Goal: Task Accomplishment & Management: Use online tool/utility

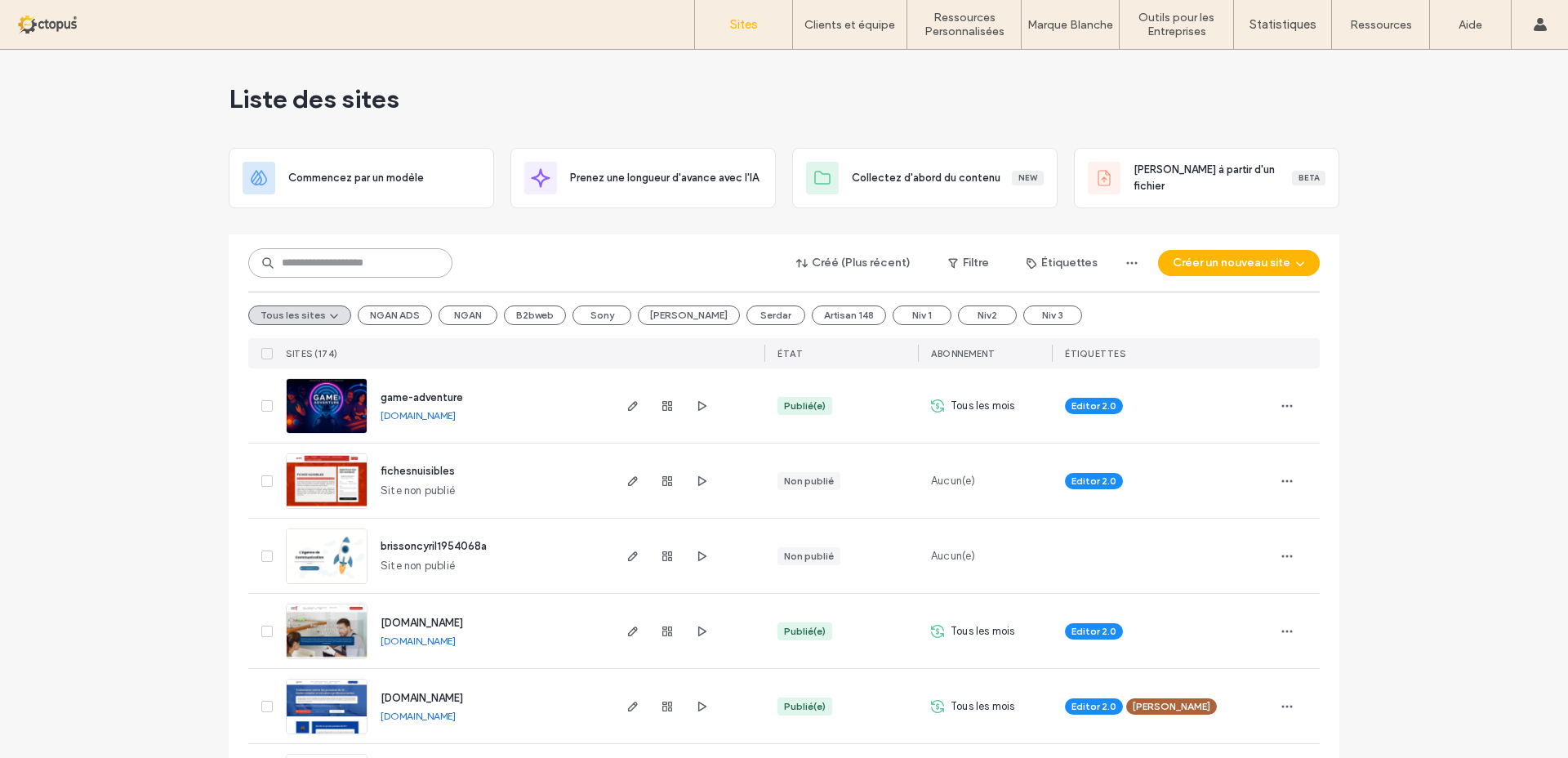
click at [292, 257] on input at bounding box center [350, 263] width 204 height 30
paste input "********"
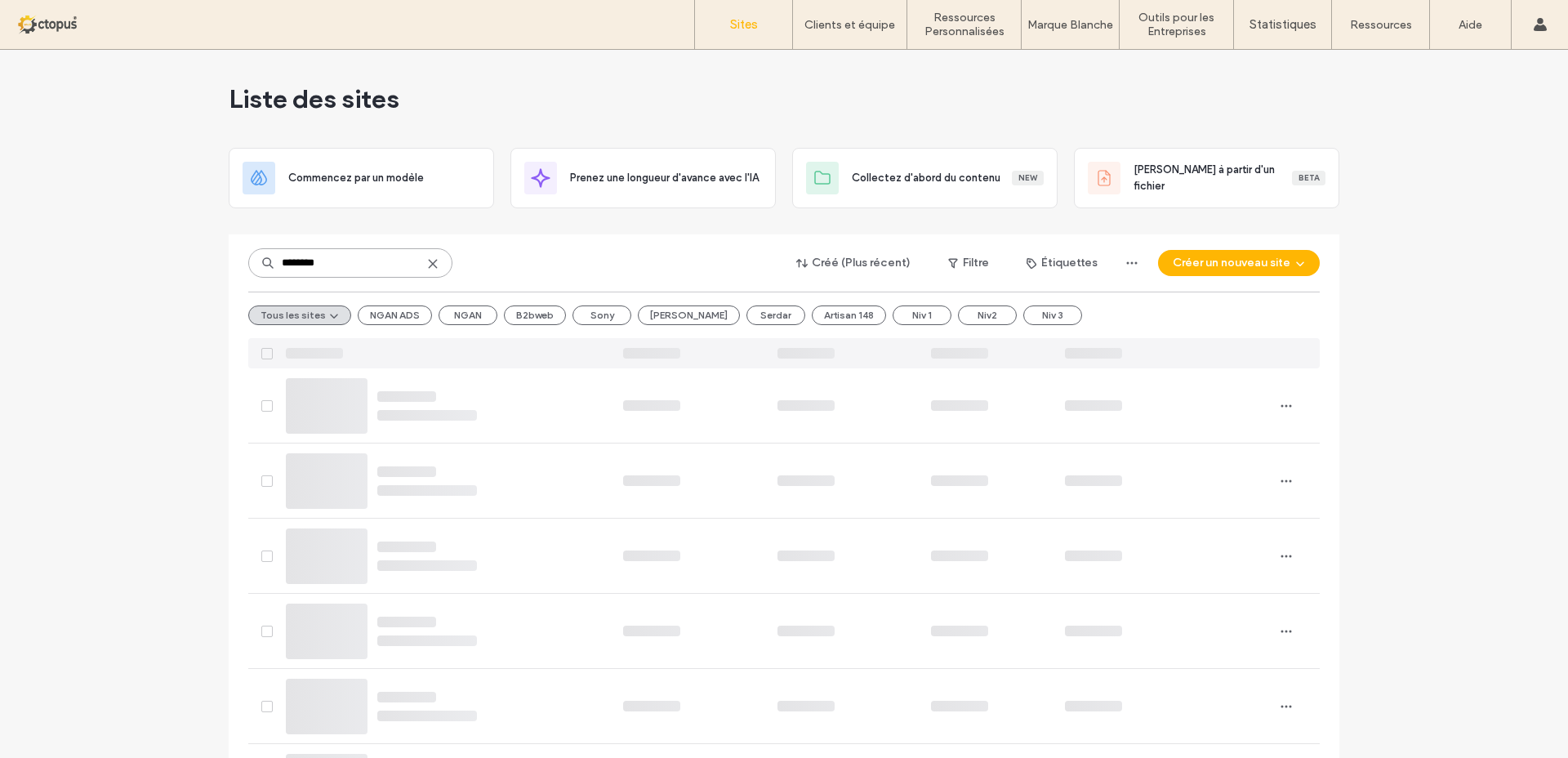
type input "********"
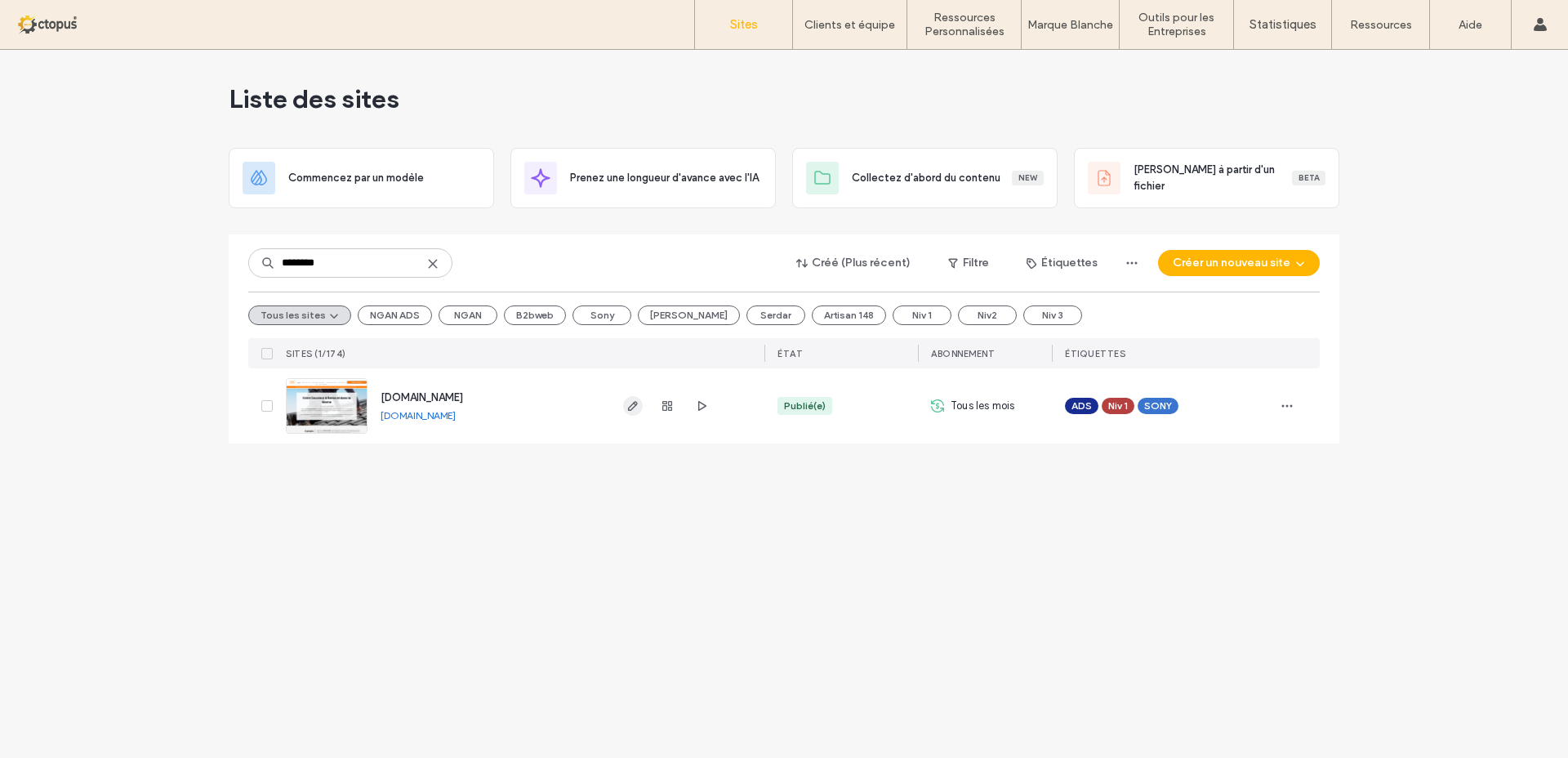
click at [632, 407] on icon "button" at bounding box center [633, 405] width 14 height 14
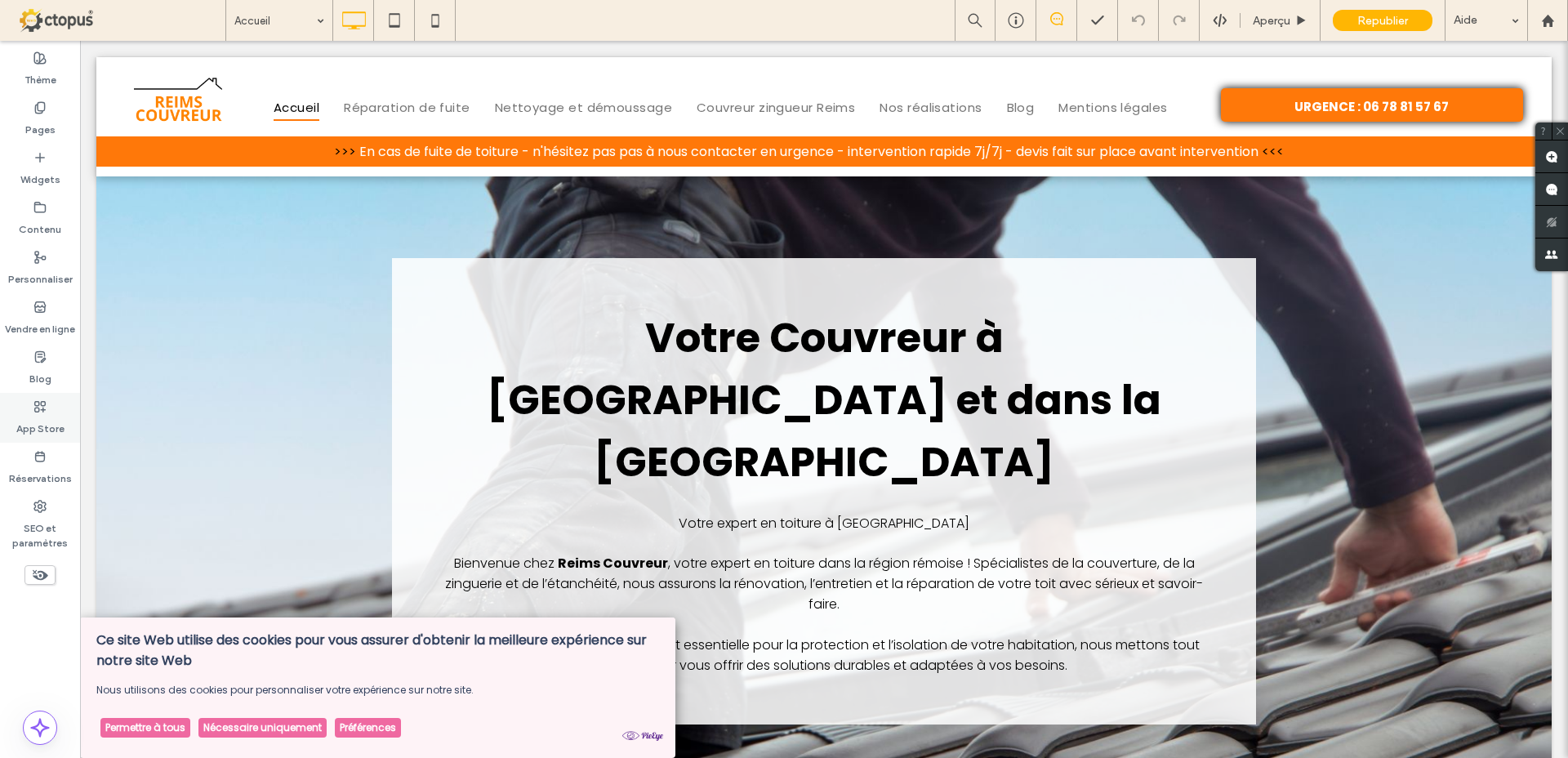
click at [45, 420] on label "App Store" at bounding box center [41, 424] width 49 height 23
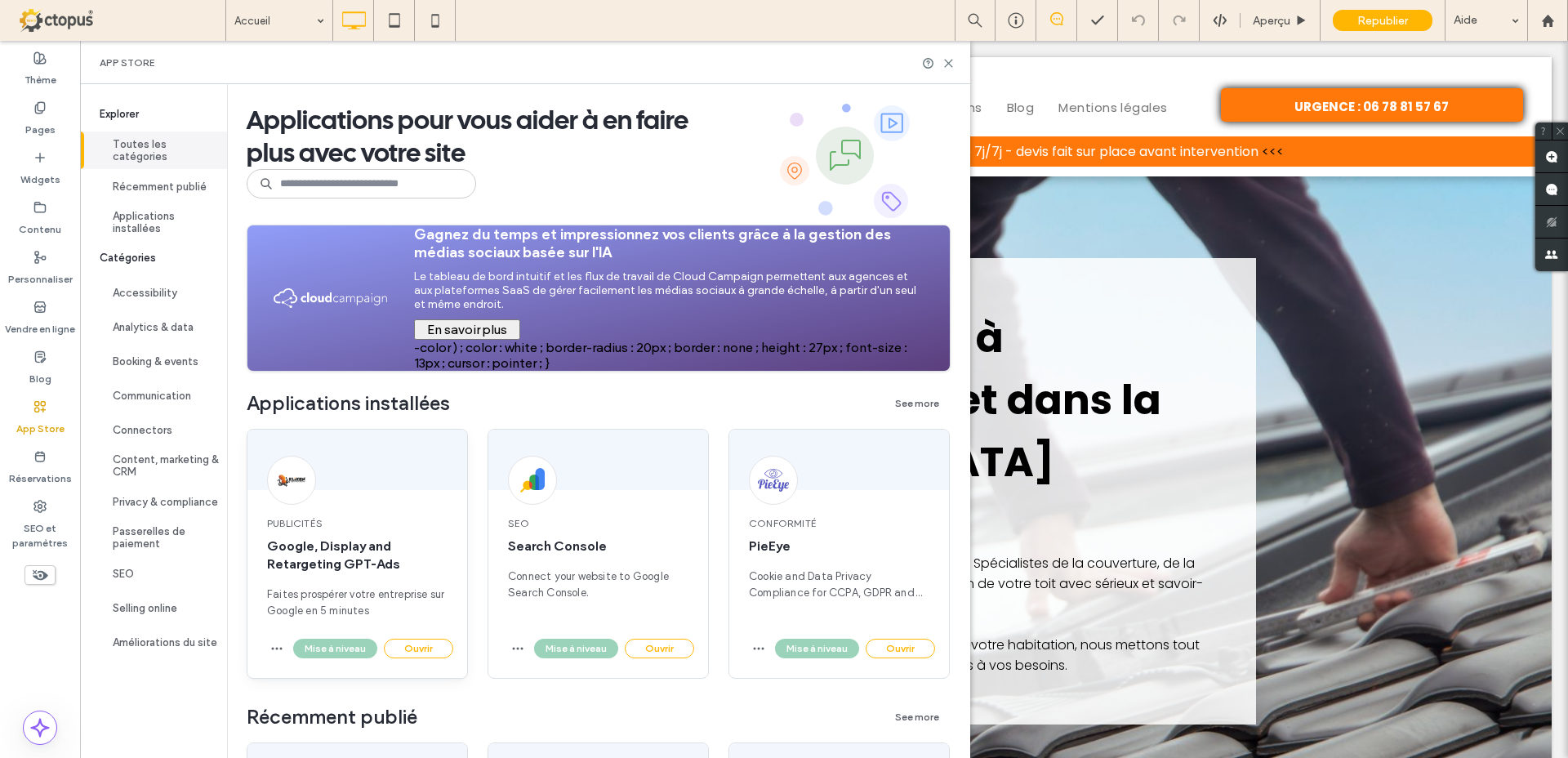
click at [436, 492] on div "Publicités Google, Display and Retargeting GPT-Ads Faites prospérer votre entre…" at bounding box center [358, 553] width 222 height 249
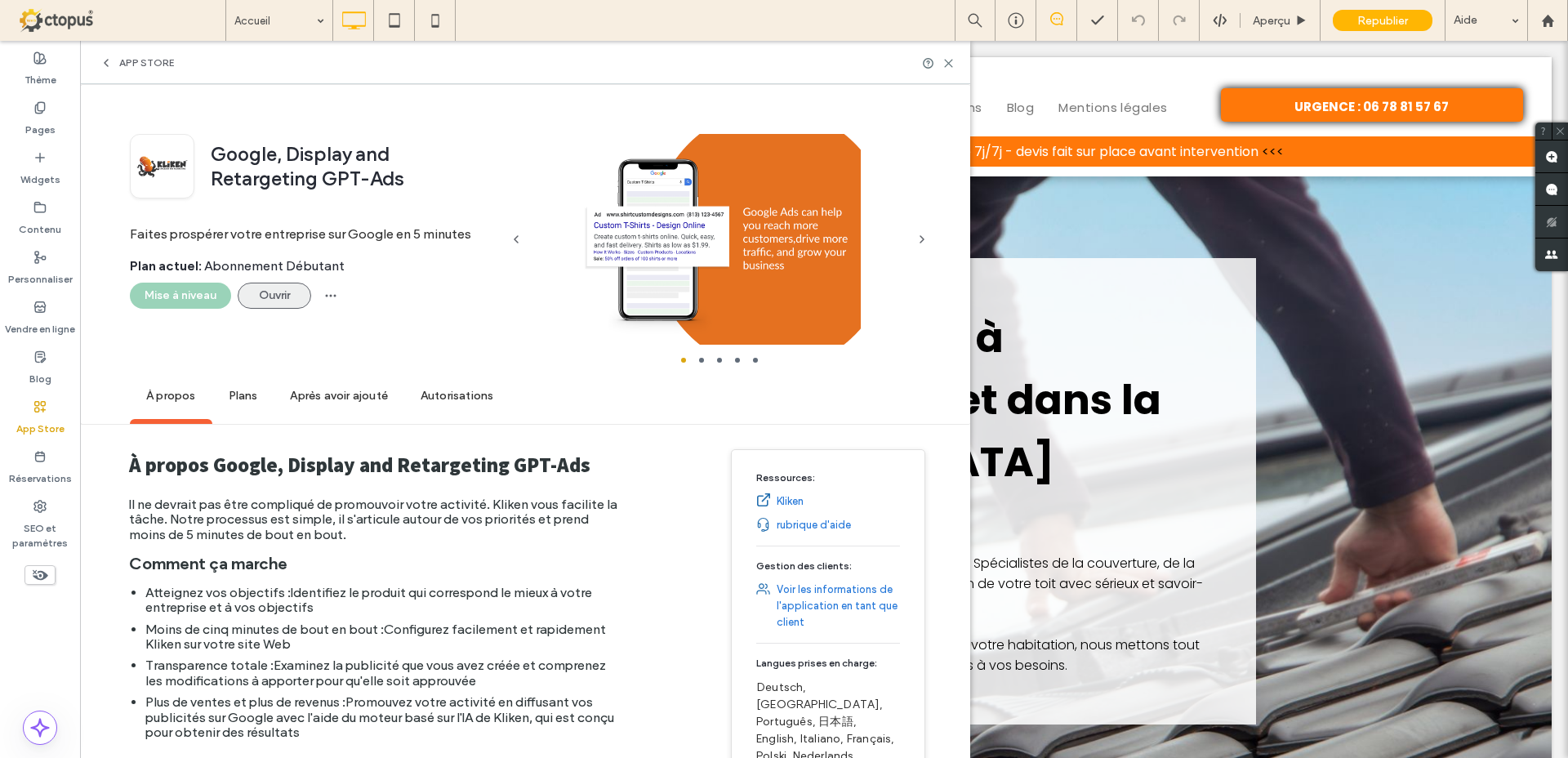
click at [278, 298] on button "Ouvrir" at bounding box center [275, 295] width 74 height 26
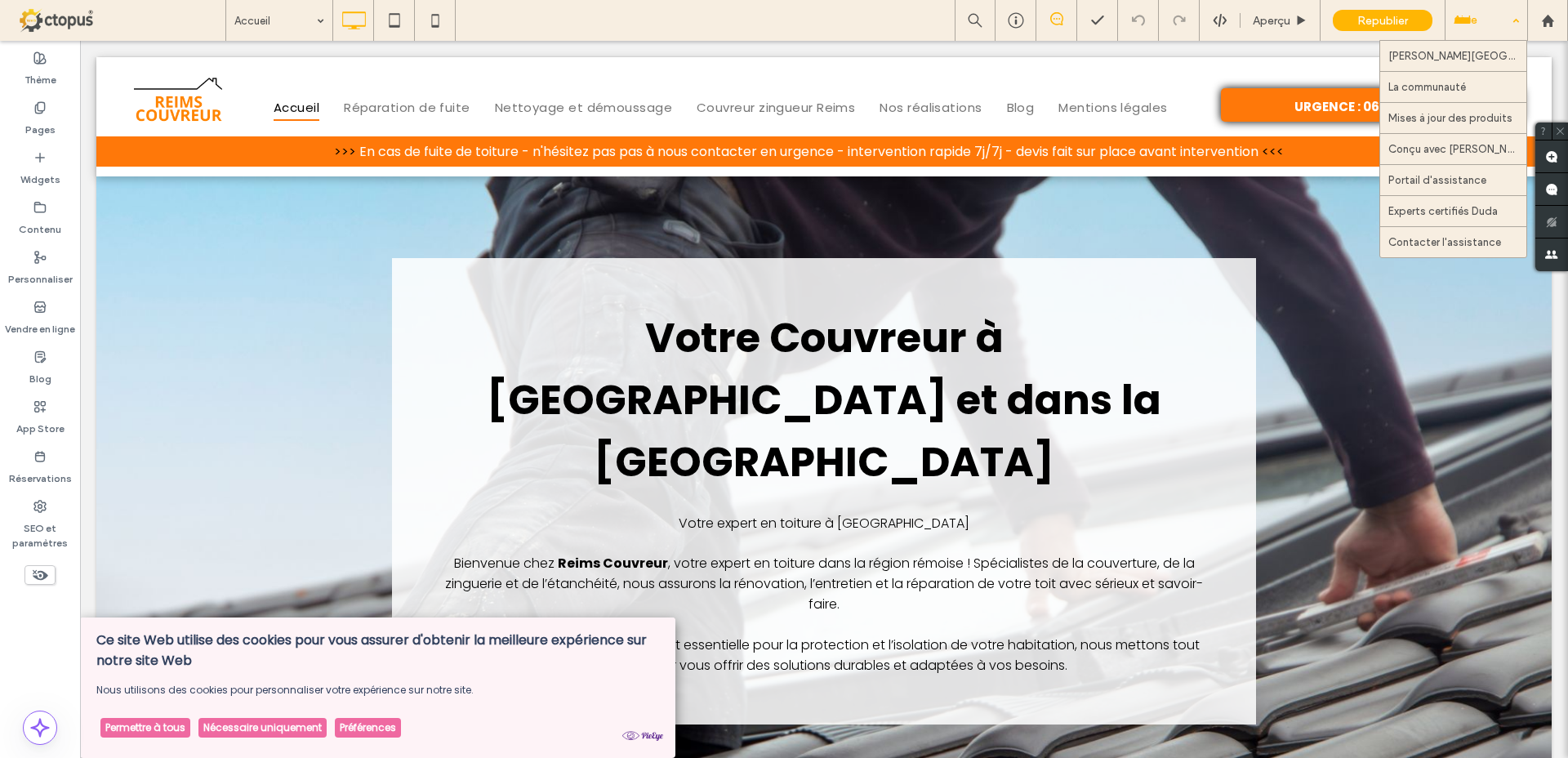
click at [1500, 24] on div "Aide" at bounding box center [1486, 20] width 82 height 41
click at [1020, 19] on icon at bounding box center [1016, 21] width 16 height 16
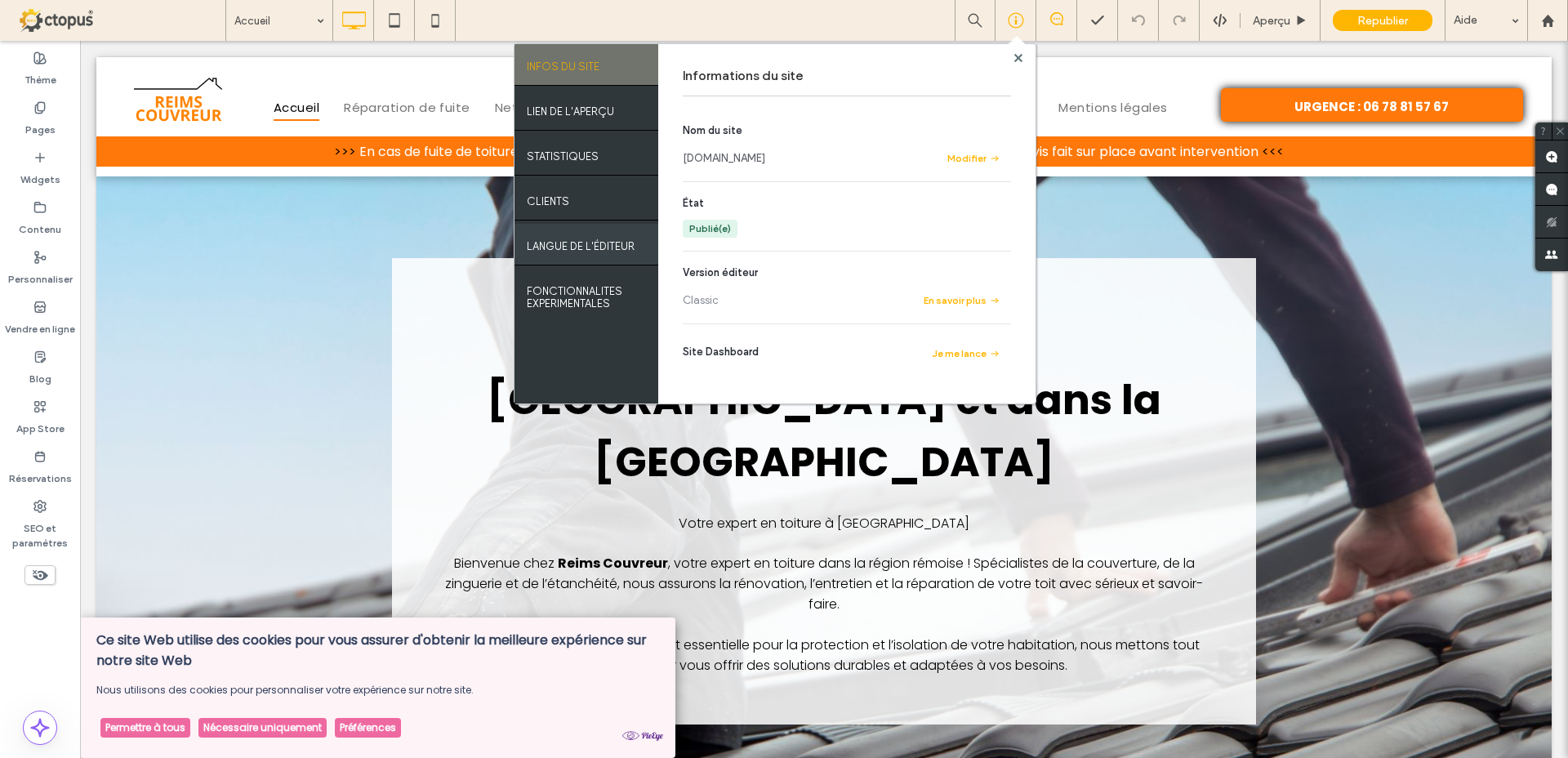
click at [548, 253] on div "LANGUE DE L'ÉDITEUR" at bounding box center [586, 243] width 144 height 41
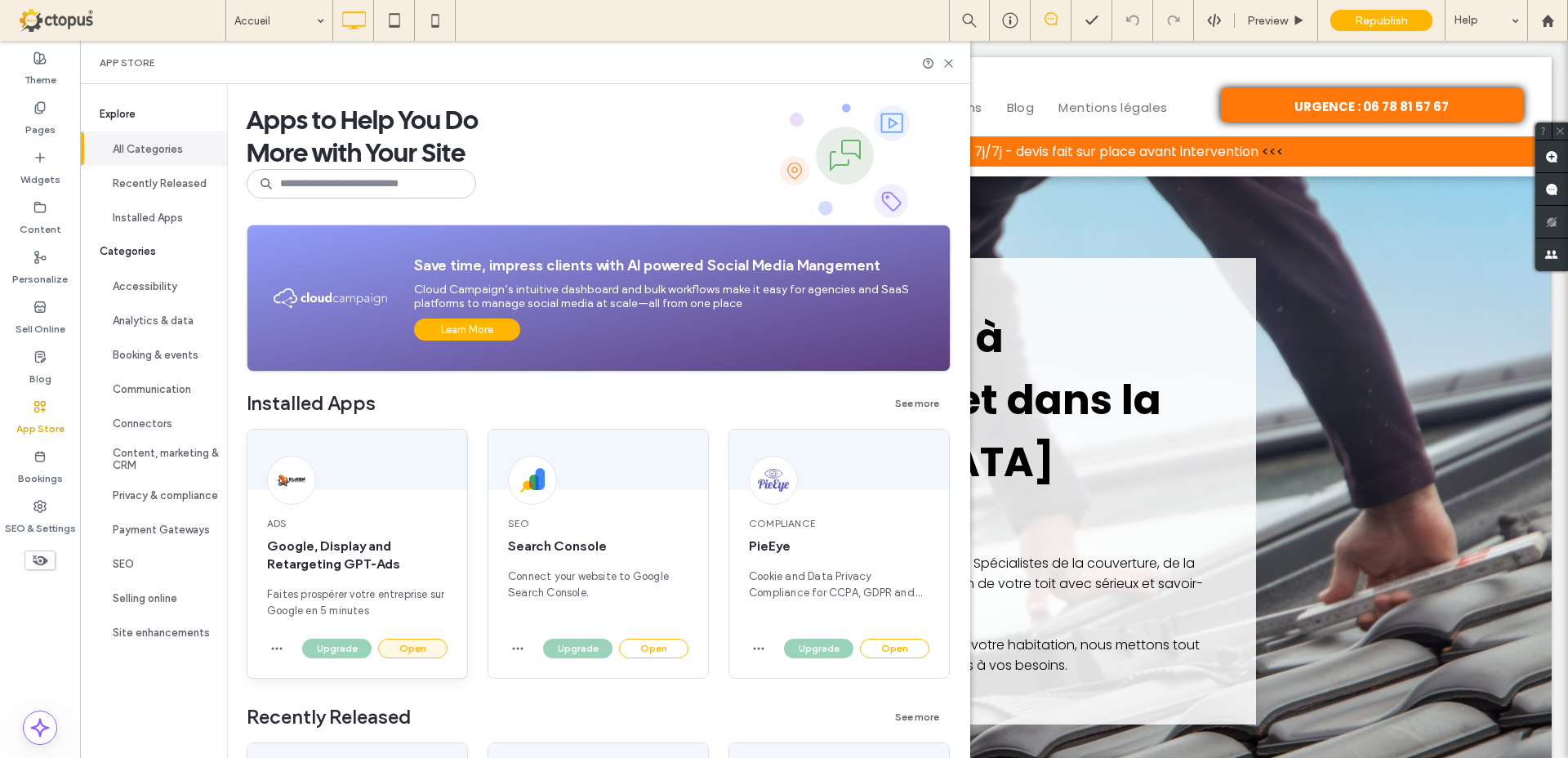
click at [426, 650] on button "Open" at bounding box center [412, 648] width 69 height 20
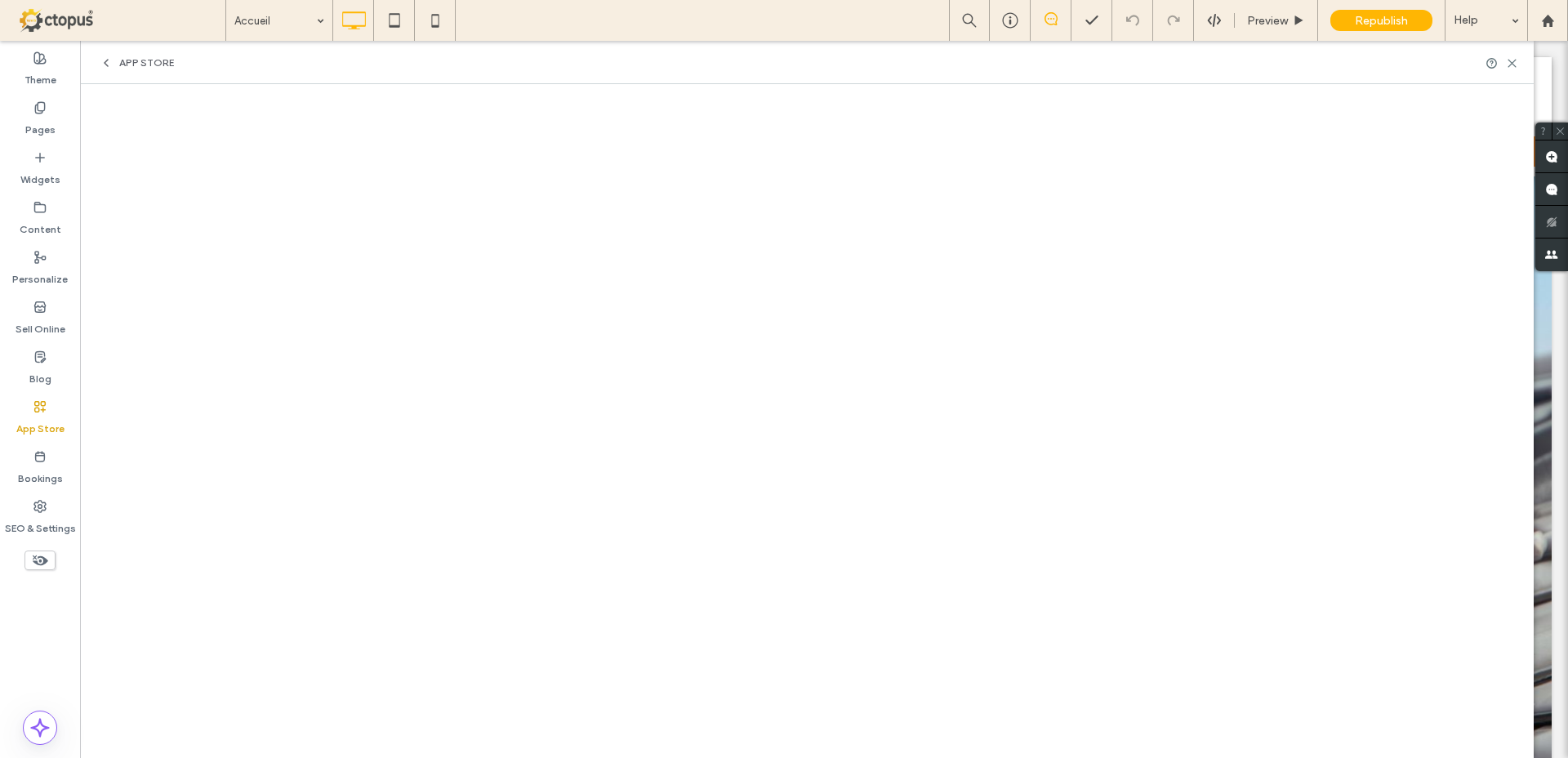
click at [131, 69] on div "App Store" at bounding box center [807, 62] width 1454 height 43
click at [137, 61] on span "App Store" at bounding box center [146, 63] width 55 height 14
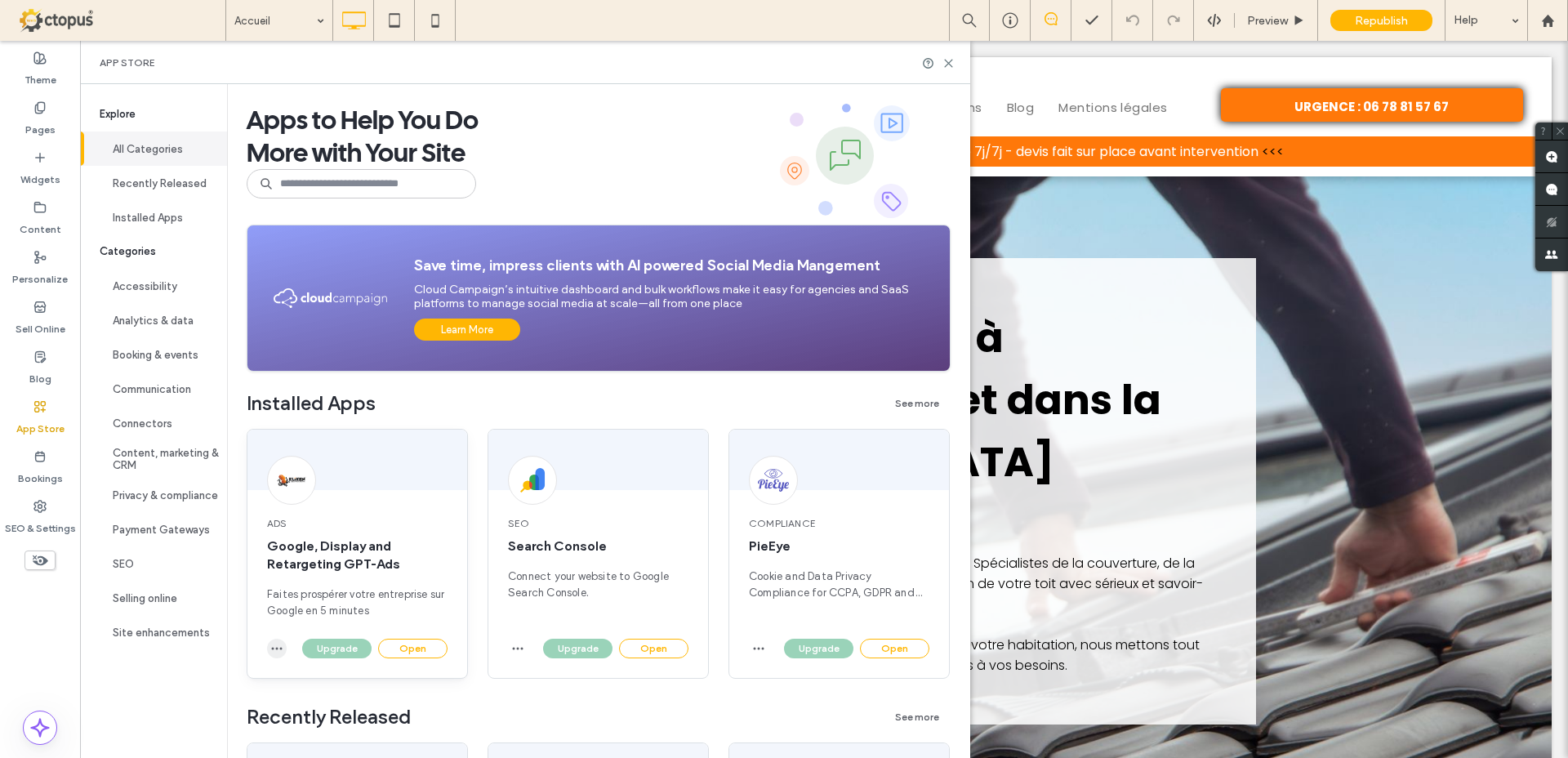
click at [271, 646] on icon "button" at bounding box center [276, 648] width 14 height 14
click at [355, 535] on div "Ads Google, Display and Retargeting GPT-Ads Faites prospérer votre entreprise s…" at bounding box center [358, 567] width 220 height 142
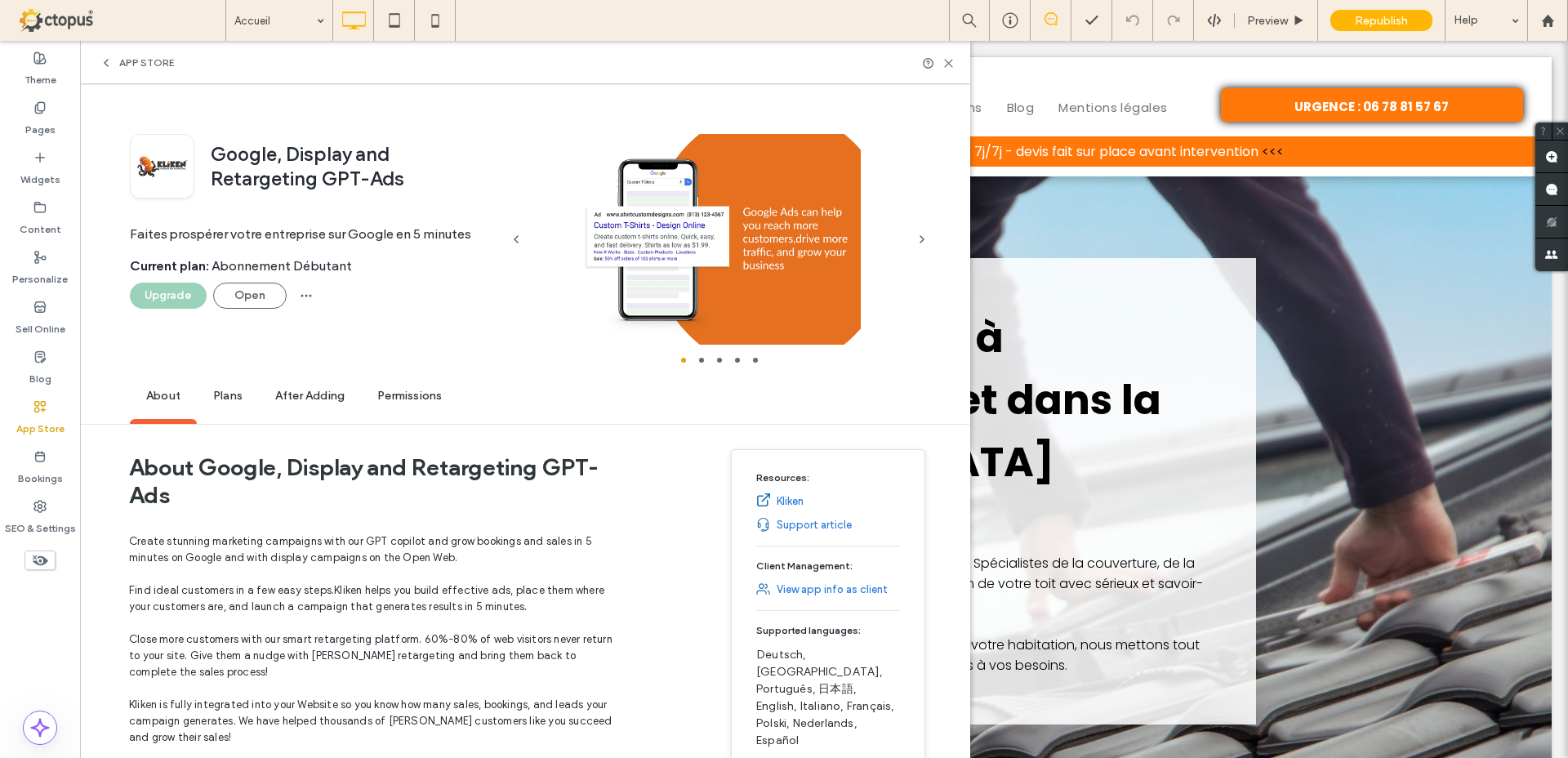
click at [165, 293] on div "Upgrade" at bounding box center [168, 295] width 77 height 26
click at [171, 292] on div "Upgrade" at bounding box center [168, 295] width 77 height 26
drag, startPoint x: 389, startPoint y: 266, endPoint x: 136, endPoint y: 266, distance: 253.0
click at [122, 265] on div "Google, Display and Retargeting GPT-Ads Faites prospérer votre entreprise sur G…" at bounding box center [525, 254] width 890 height 340
click at [162, 292] on div "Upgrade" at bounding box center [168, 295] width 77 height 26
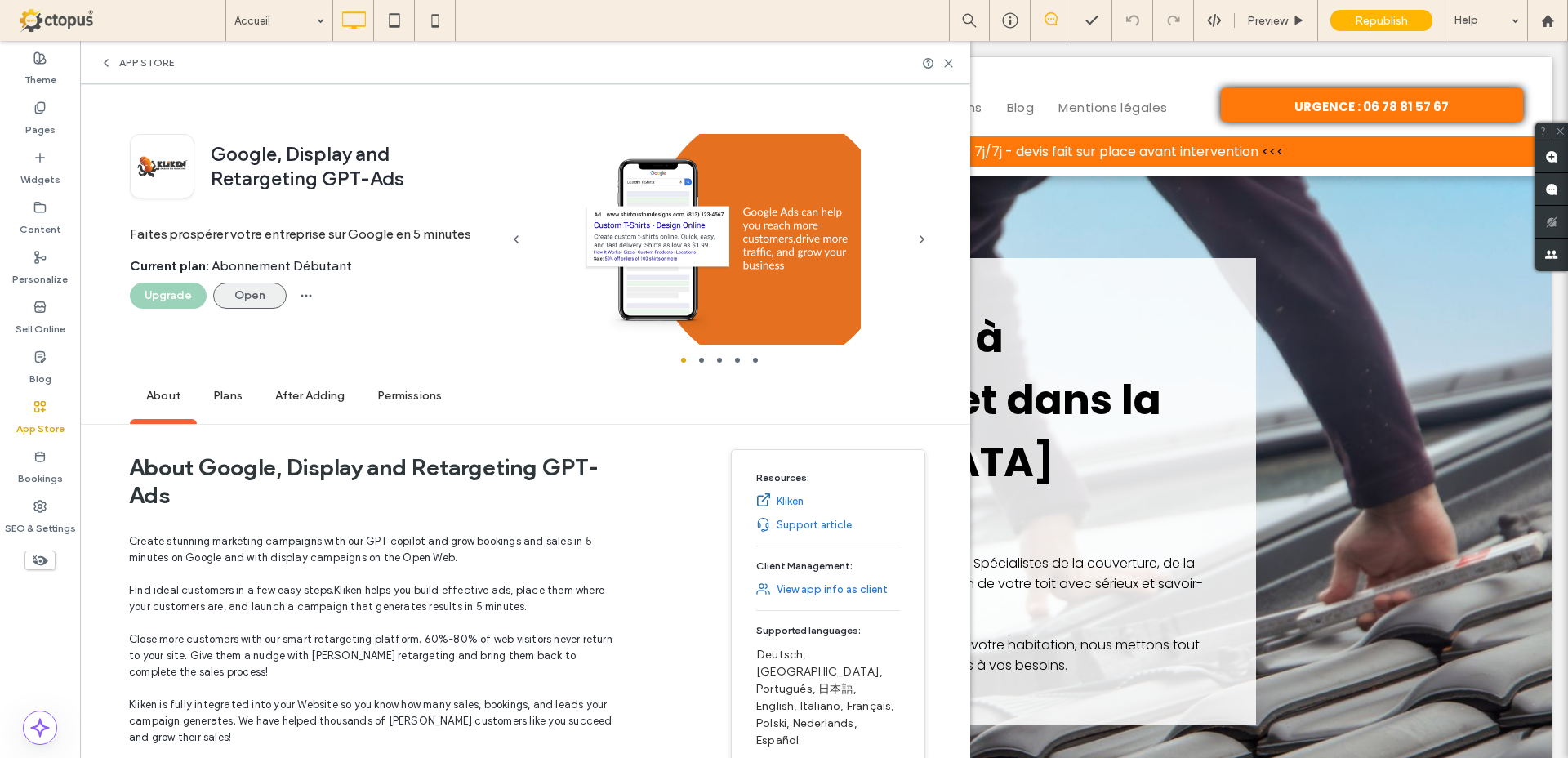
click at [245, 301] on button "Open" at bounding box center [250, 295] width 74 height 26
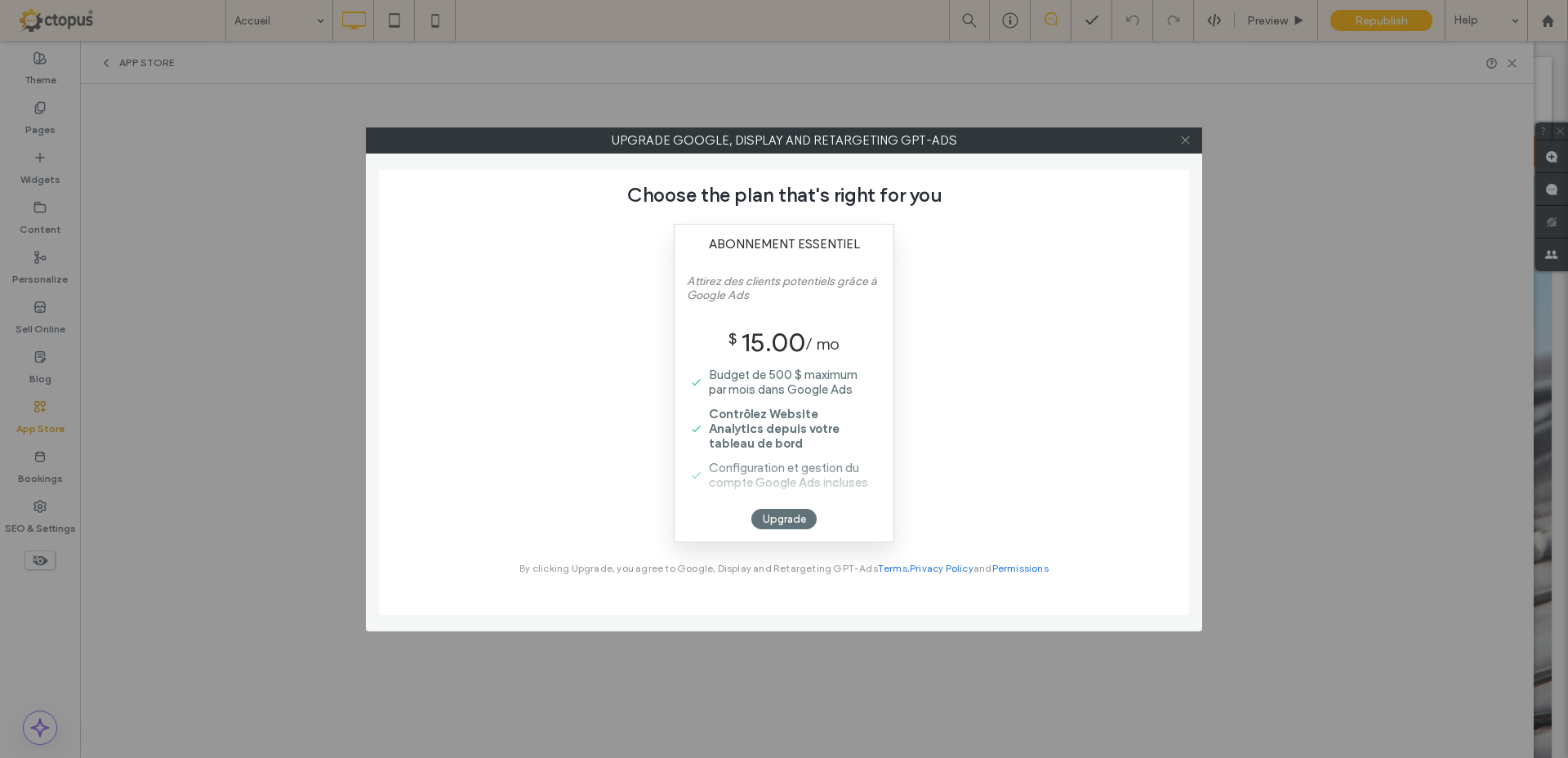
click at [1183, 143] on icon at bounding box center [1185, 140] width 13 height 13
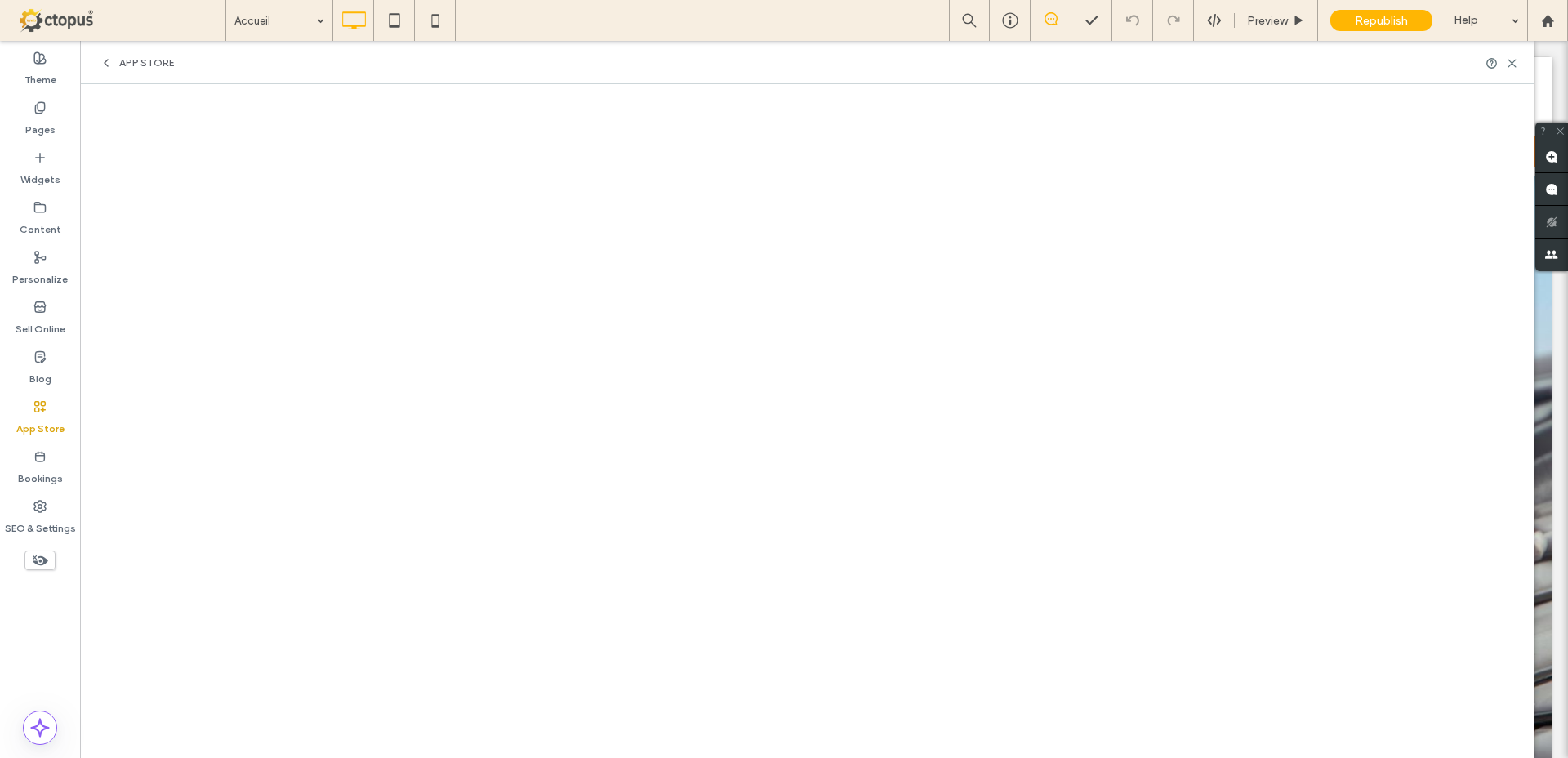
click at [150, 62] on span "App Store" at bounding box center [146, 63] width 55 height 14
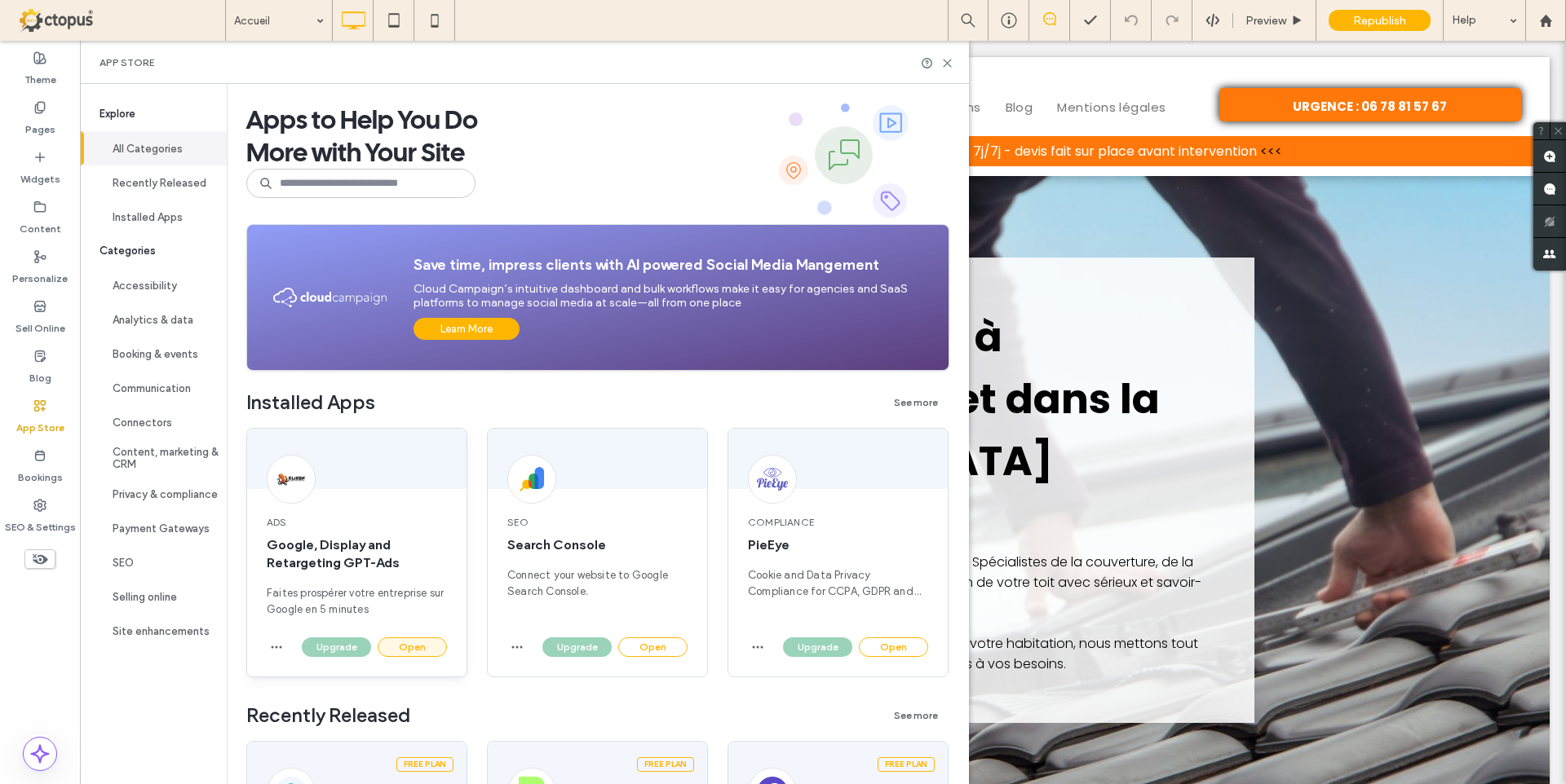
click at [419, 649] on button "Open" at bounding box center [412, 647] width 69 height 20
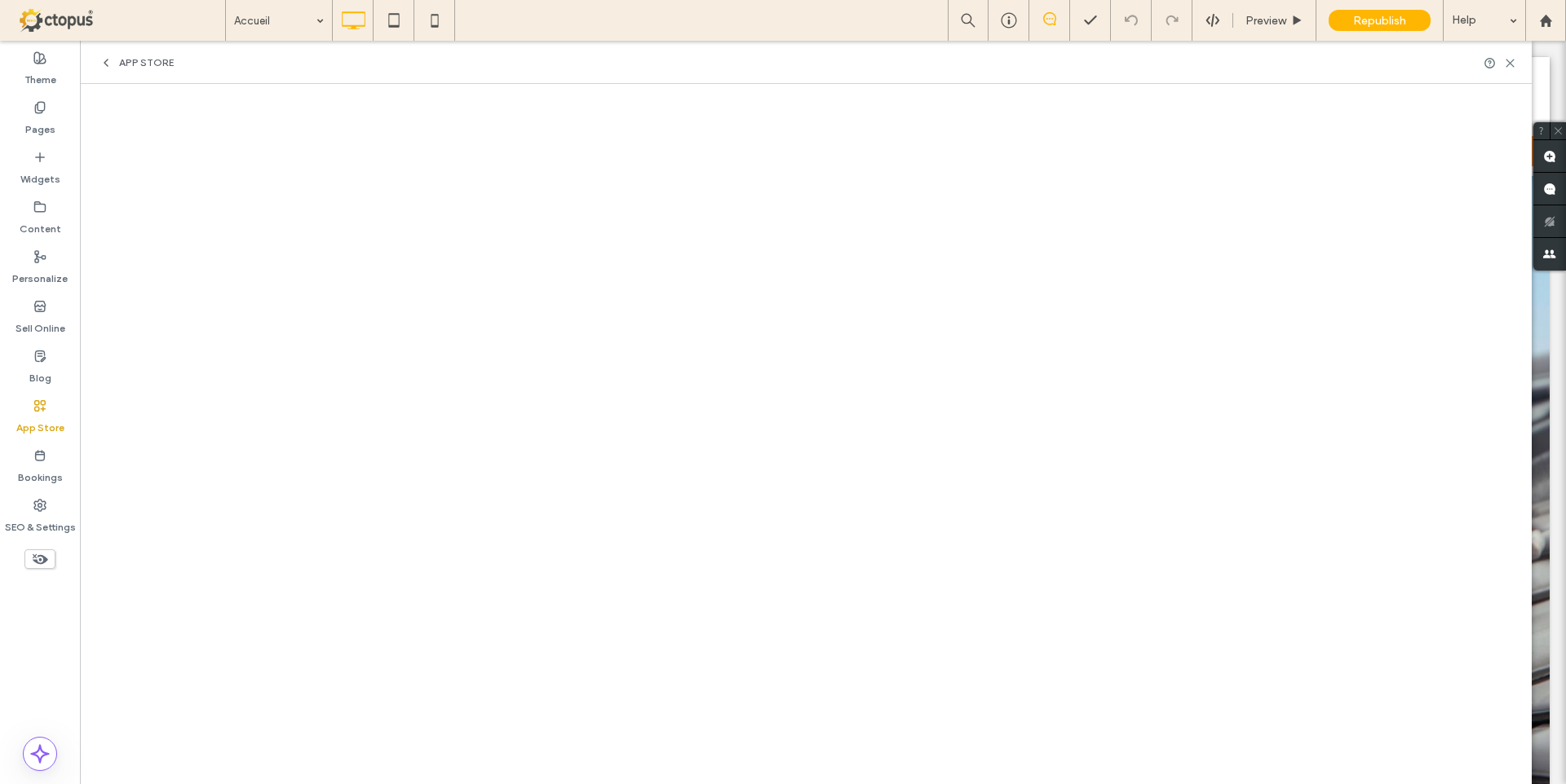
click at [107, 61] on icon at bounding box center [106, 63] width 13 height 13
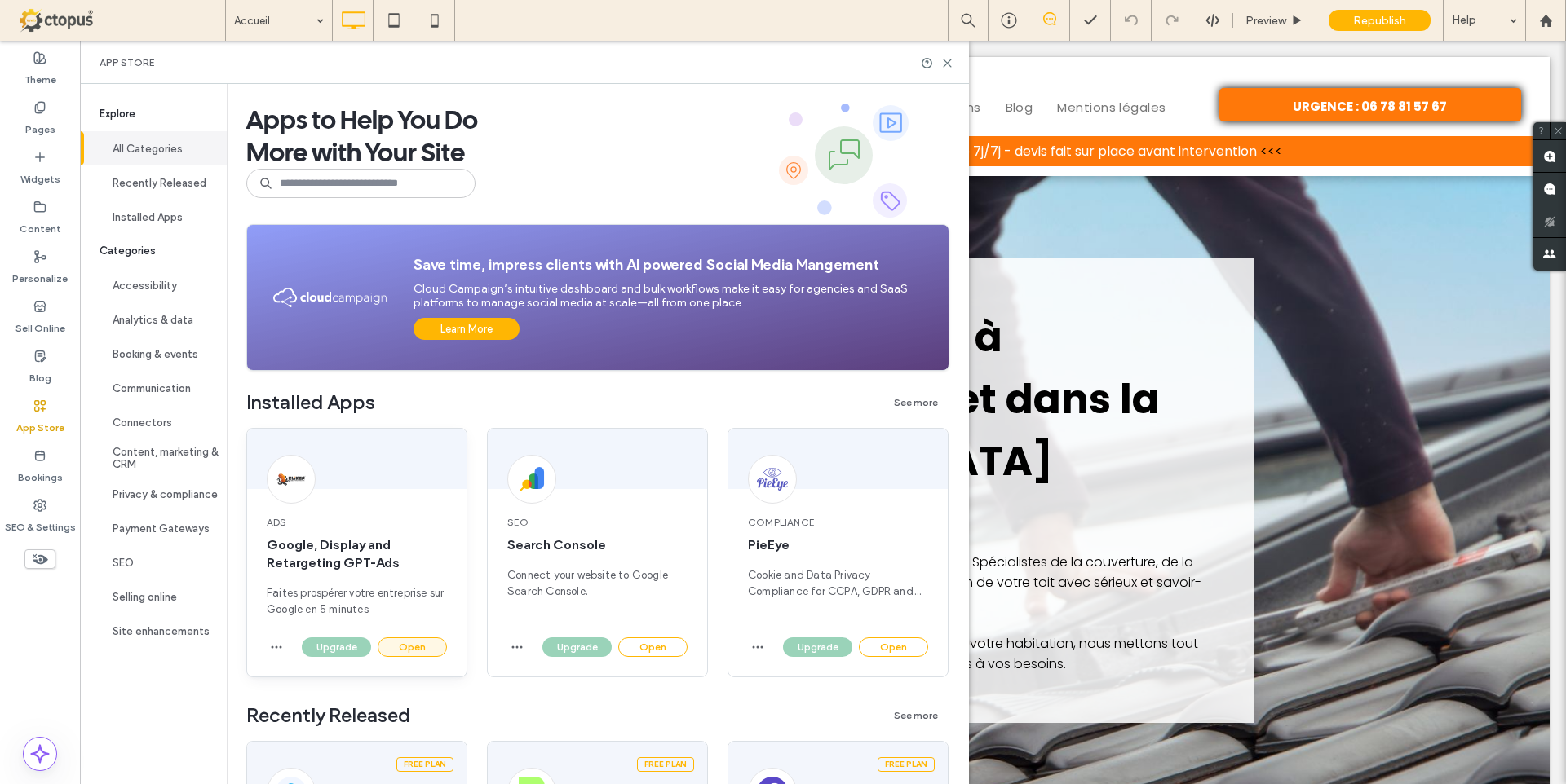
click at [406, 642] on button "Open" at bounding box center [412, 647] width 69 height 20
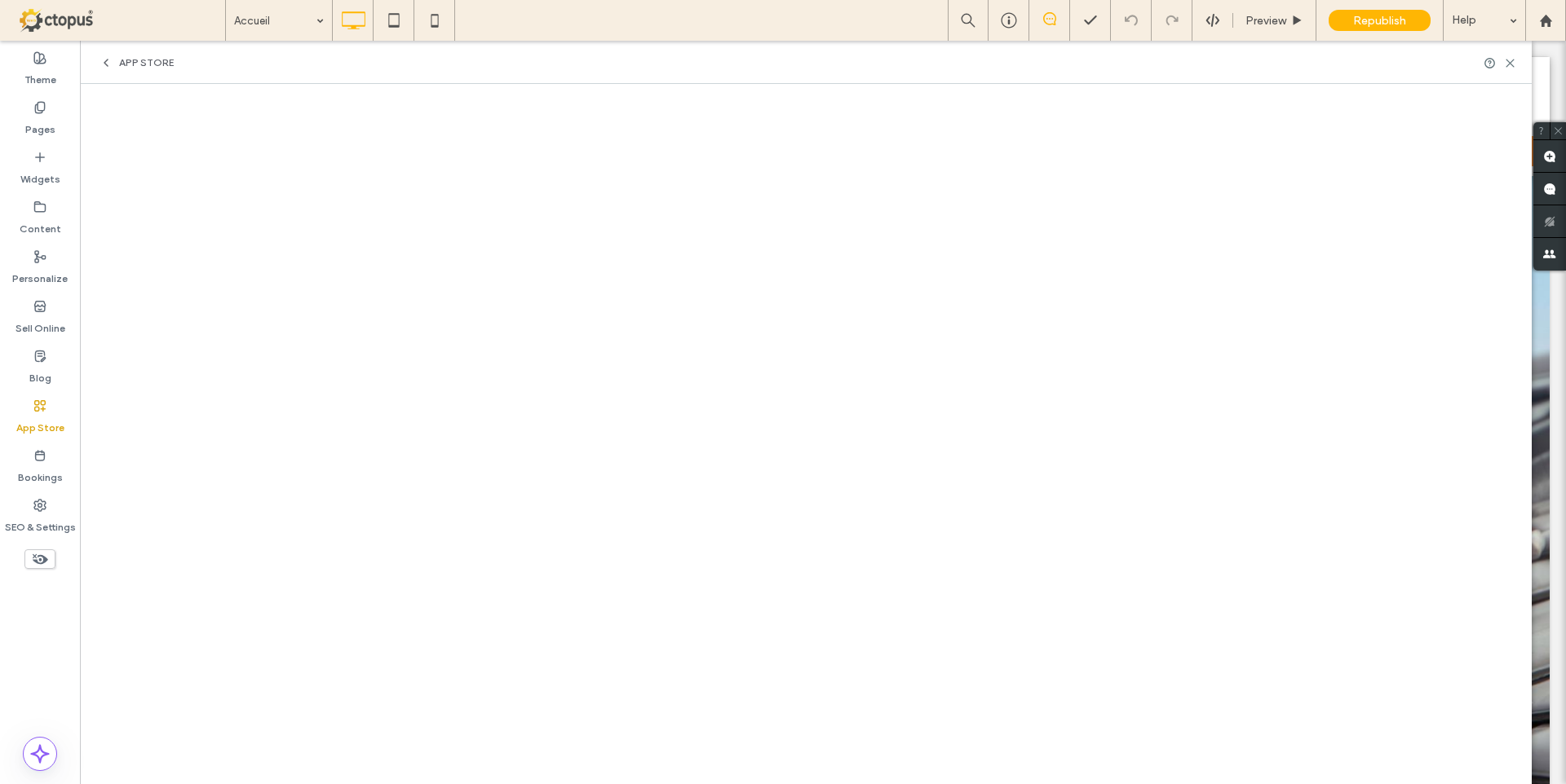
click at [153, 64] on span "App Store" at bounding box center [146, 63] width 55 height 13
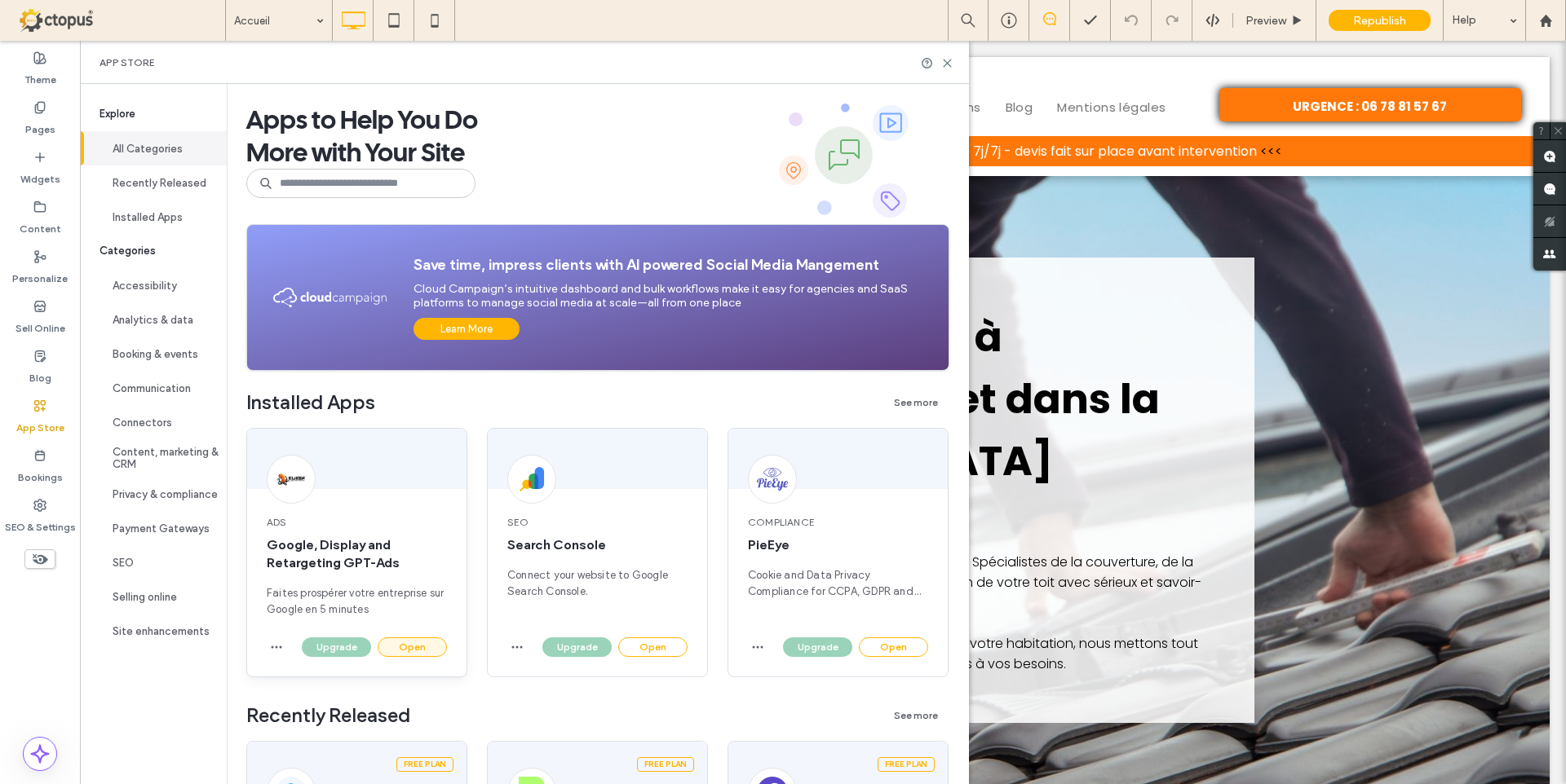
click at [423, 646] on button "Open" at bounding box center [412, 647] width 69 height 20
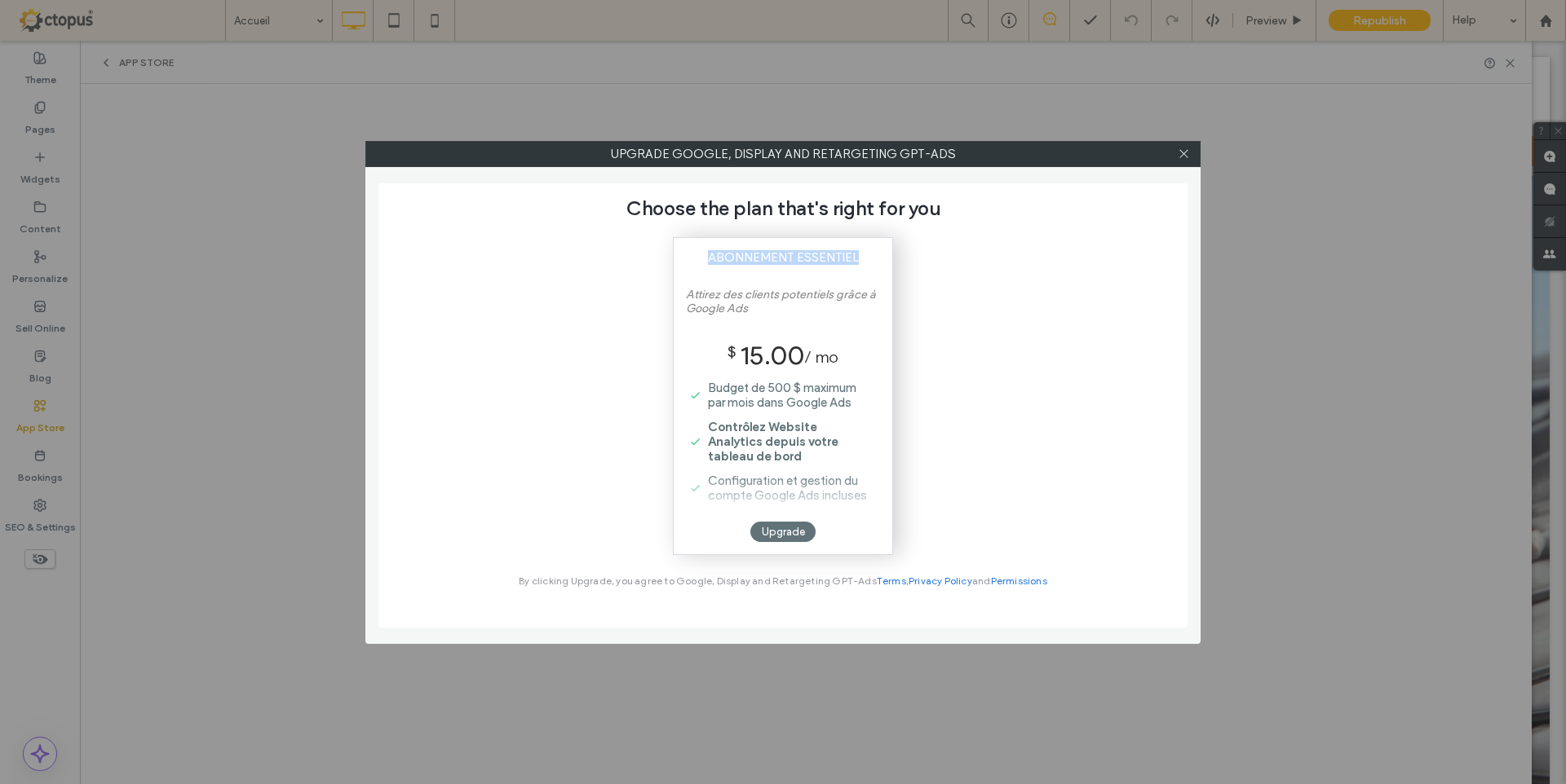
drag, startPoint x: 700, startPoint y: 251, endPoint x: 878, endPoint y: 255, distance: 178.0
click at [878, 255] on div "Abonnement Essentiel Attirez des clients potentiels grâce à Google Ads $ 15.00 …" at bounding box center [783, 396] width 220 height 318
click at [1183, 157] on icon at bounding box center [1184, 154] width 13 height 13
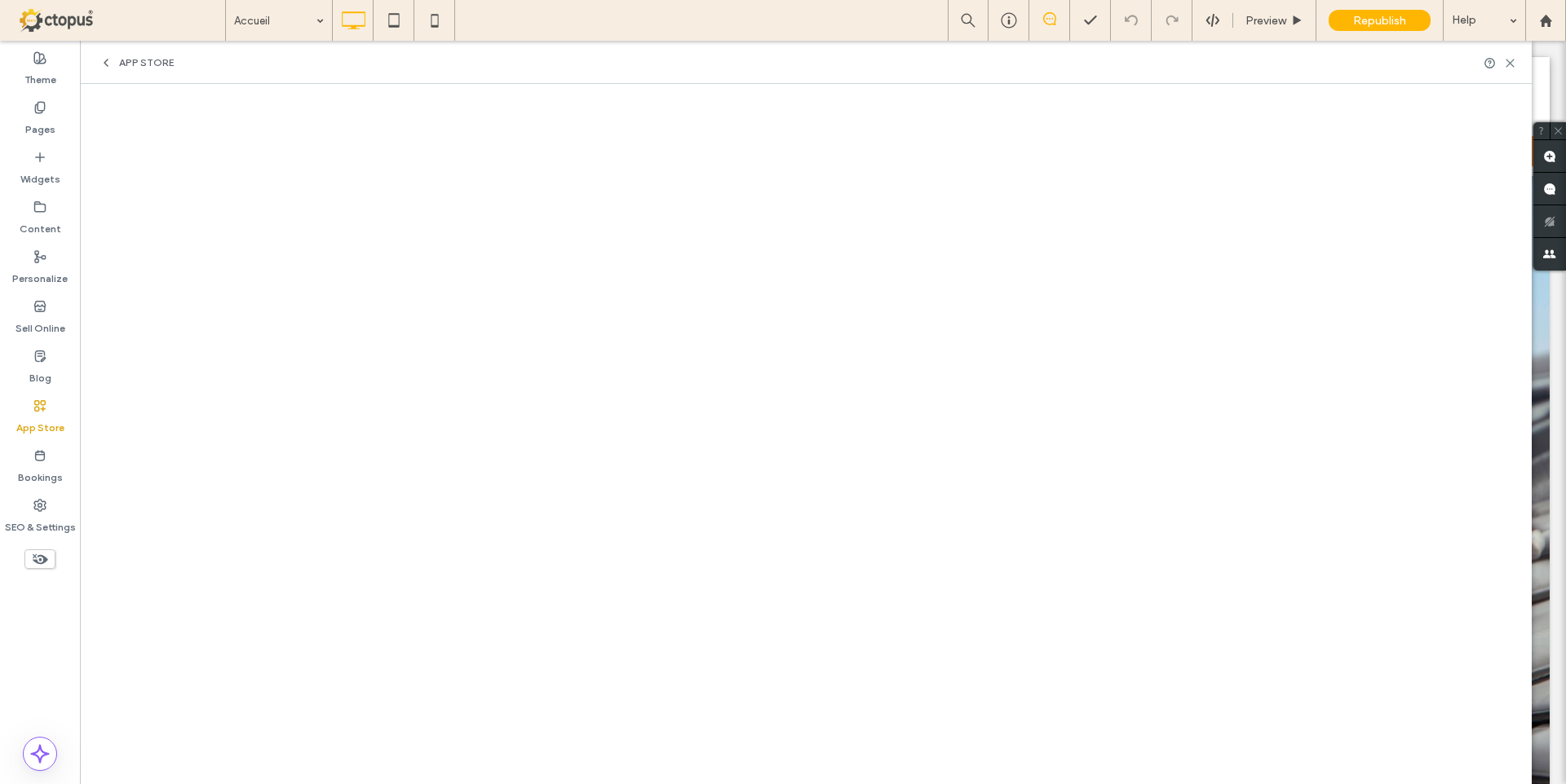
click at [45, 417] on label "App Store" at bounding box center [40, 423] width 49 height 22
click at [122, 60] on span "App Store" at bounding box center [146, 63] width 55 height 13
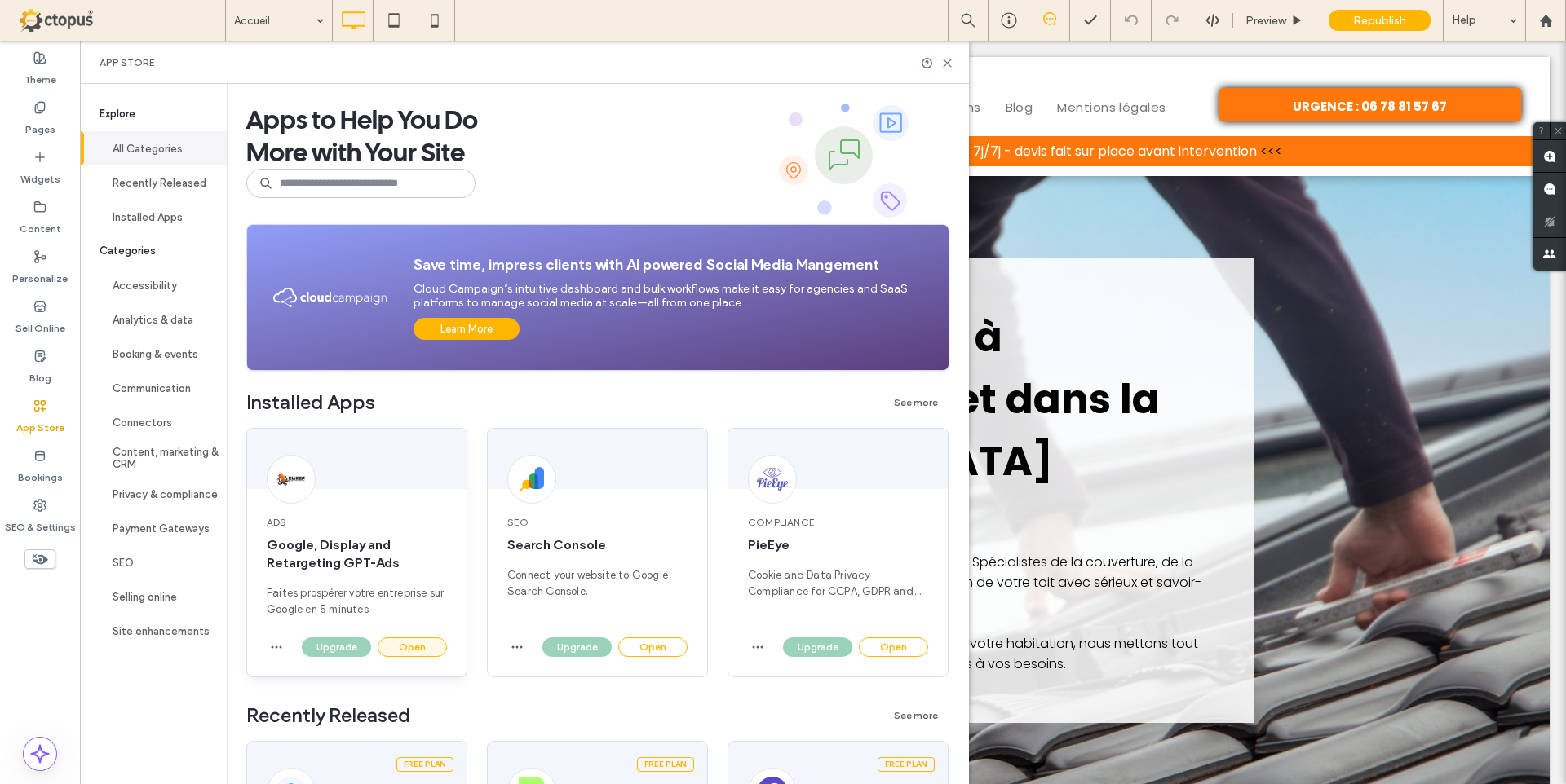
click at [411, 651] on button "Open" at bounding box center [412, 647] width 69 height 20
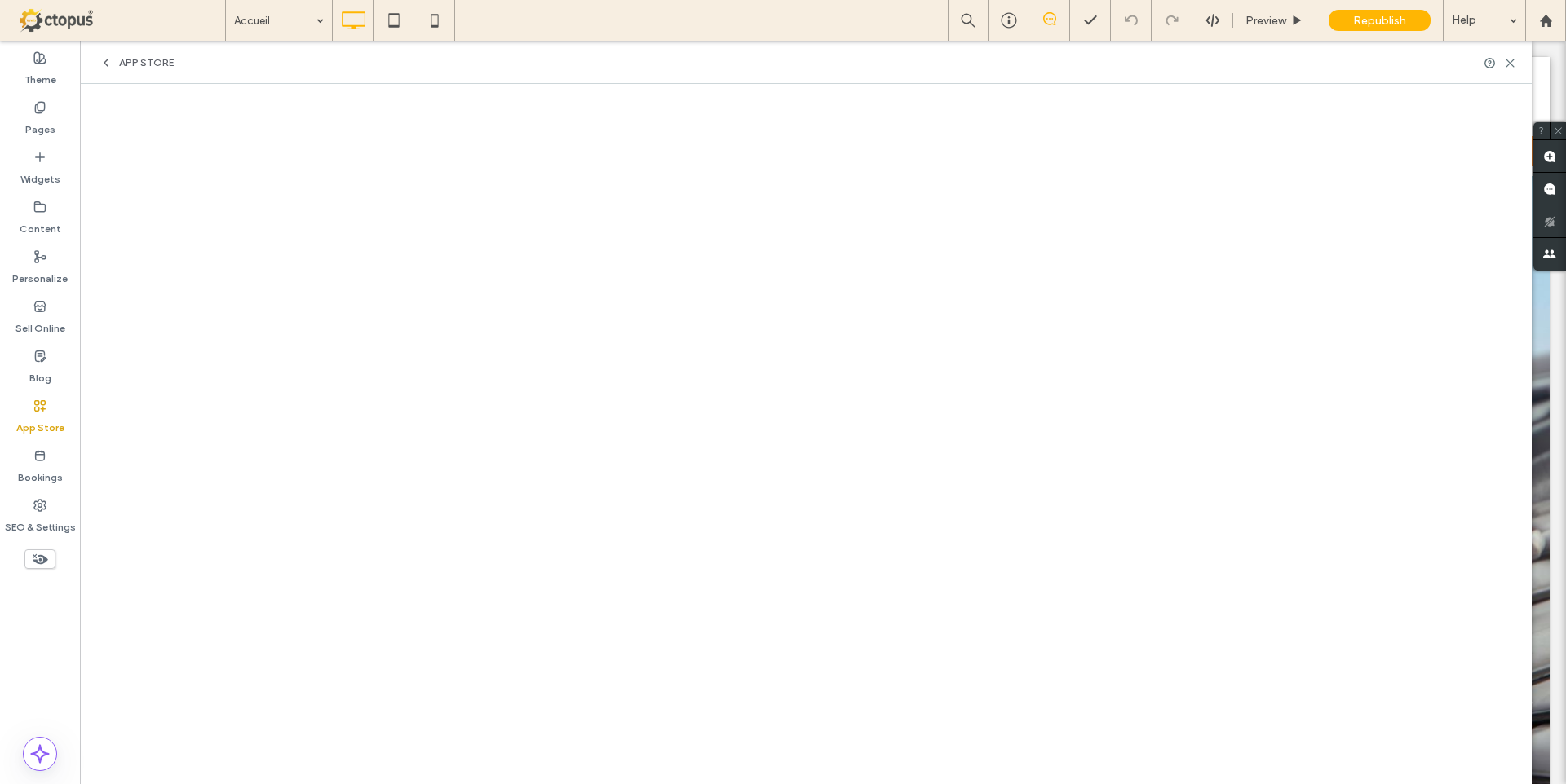
click at [136, 58] on span "App Store" at bounding box center [146, 63] width 55 height 13
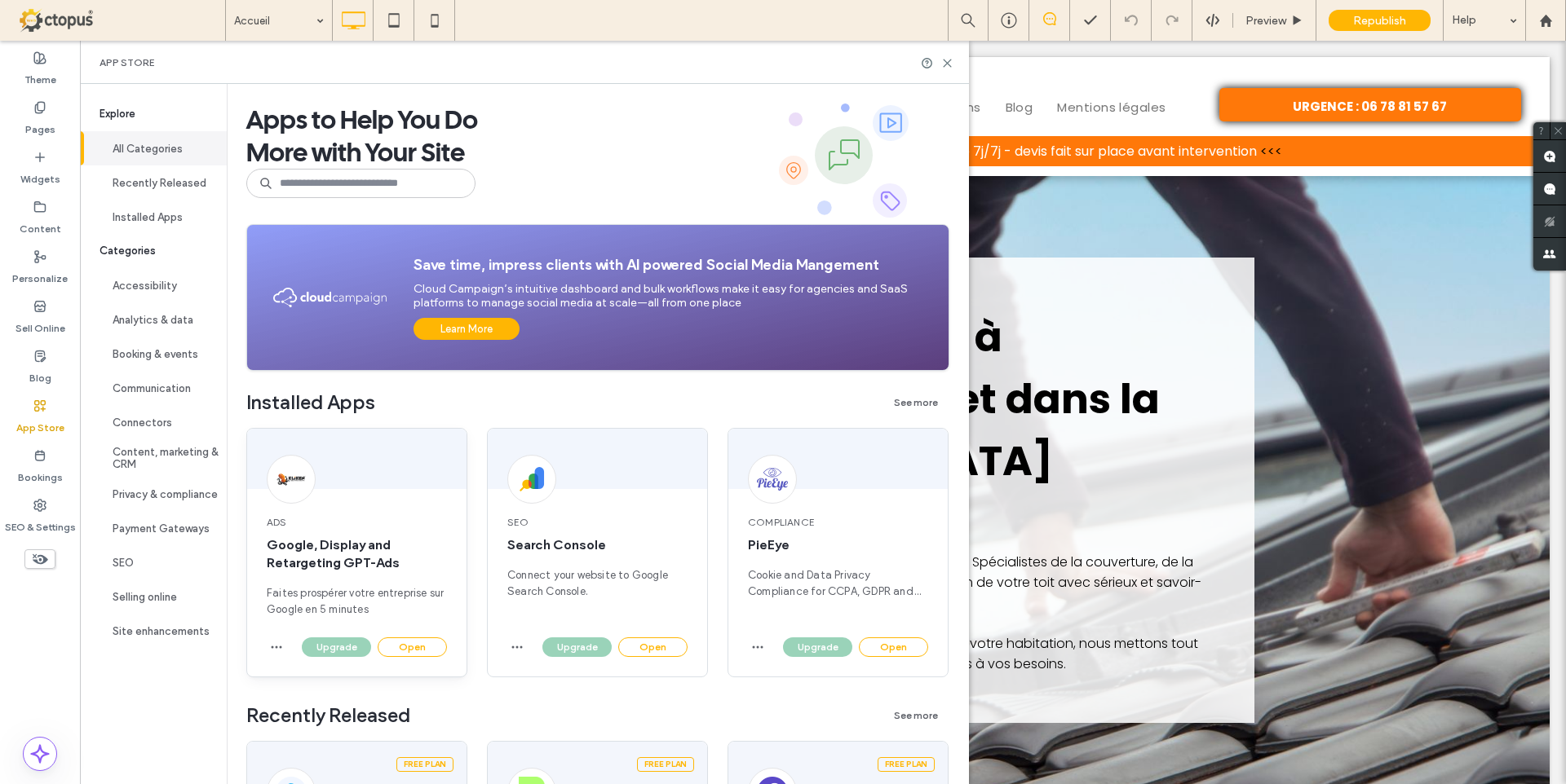
click at [295, 549] on span "Google, Display and Retargeting GPT-Ads" at bounding box center [357, 555] width 180 height 36
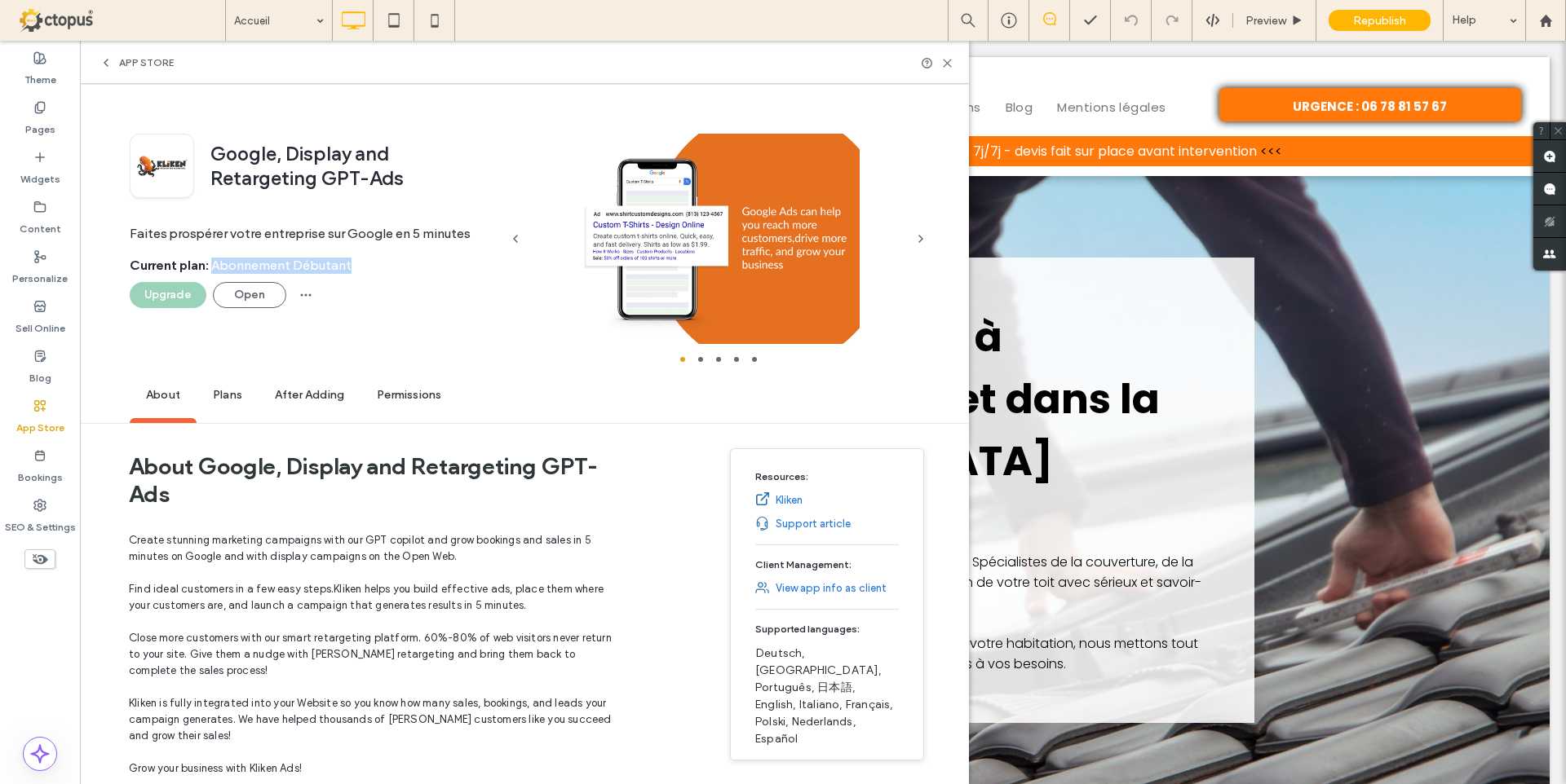
drag, startPoint x: 373, startPoint y: 264, endPoint x: 214, endPoint y: 264, distance: 159.0
click at [214, 264] on div "Current plan : Abonnement Débutant" at bounding box center [314, 270] width 370 height 24
drag, startPoint x: 477, startPoint y: 258, endPoint x: 466, endPoint y: 256, distance: 11.2
click at [477, 258] on div "Current plan : Abonnement Débutant" at bounding box center [314, 270] width 370 height 24
drag, startPoint x: 372, startPoint y: 264, endPoint x: 214, endPoint y: 259, distance: 158.1
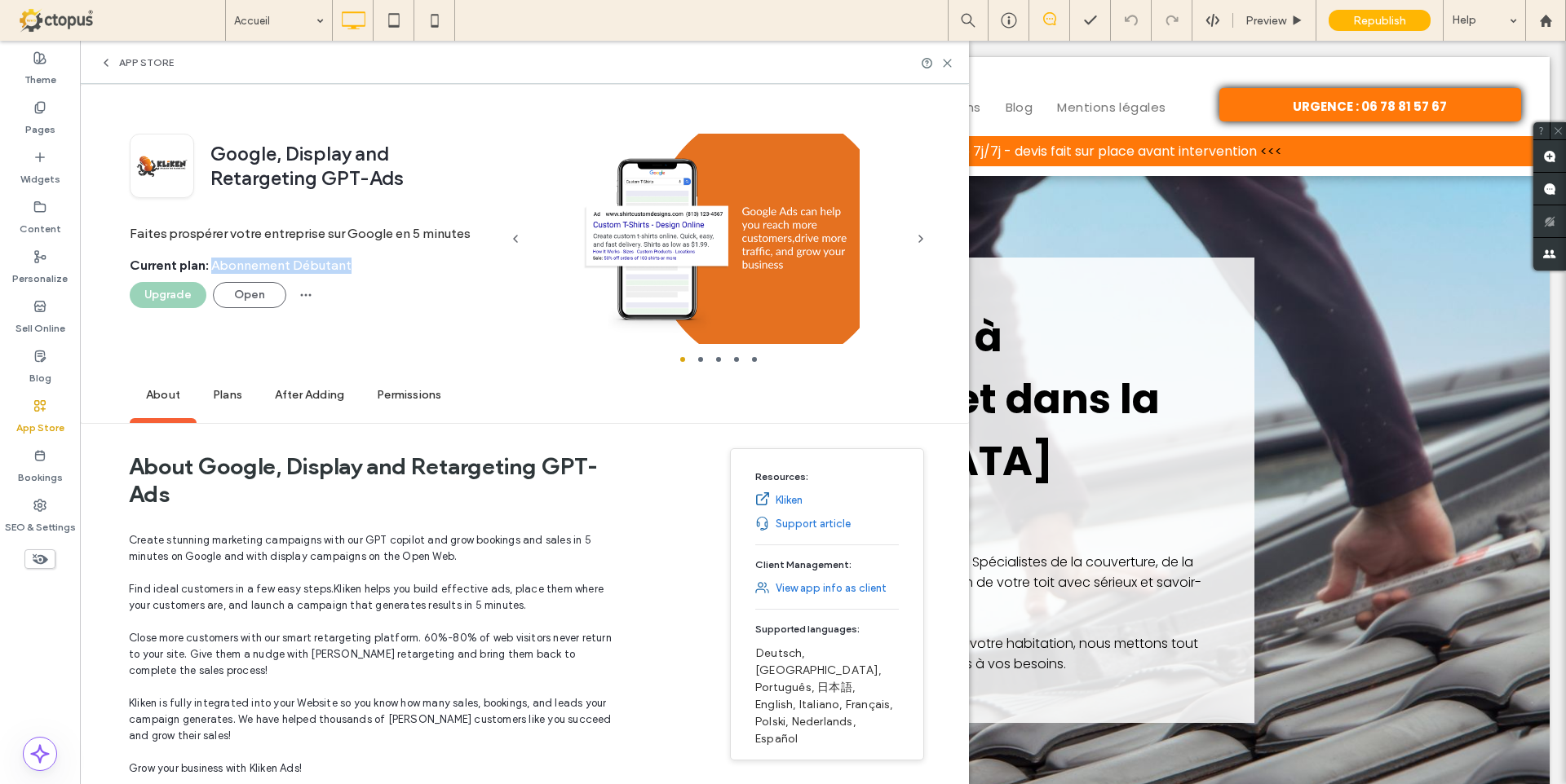
click at [214, 259] on div "Current plan : Abonnement Débutant" at bounding box center [314, 270] width 370 height 24
click at [490, 283] on div "Upgrade Open" at bounding box center [314, 295] width 370 height 26
drag, startPoint x: 209, startPoint y: 263, endPoint x: 357, endPoint y: 263, distance: 148.0
click at [357, 263] on div "Current plan : Abonnement Débutant" at bounding box center [314, 270] width 370 height 24
click at [499, 312] on div at bounding box center [515, 239] width 32 height 210
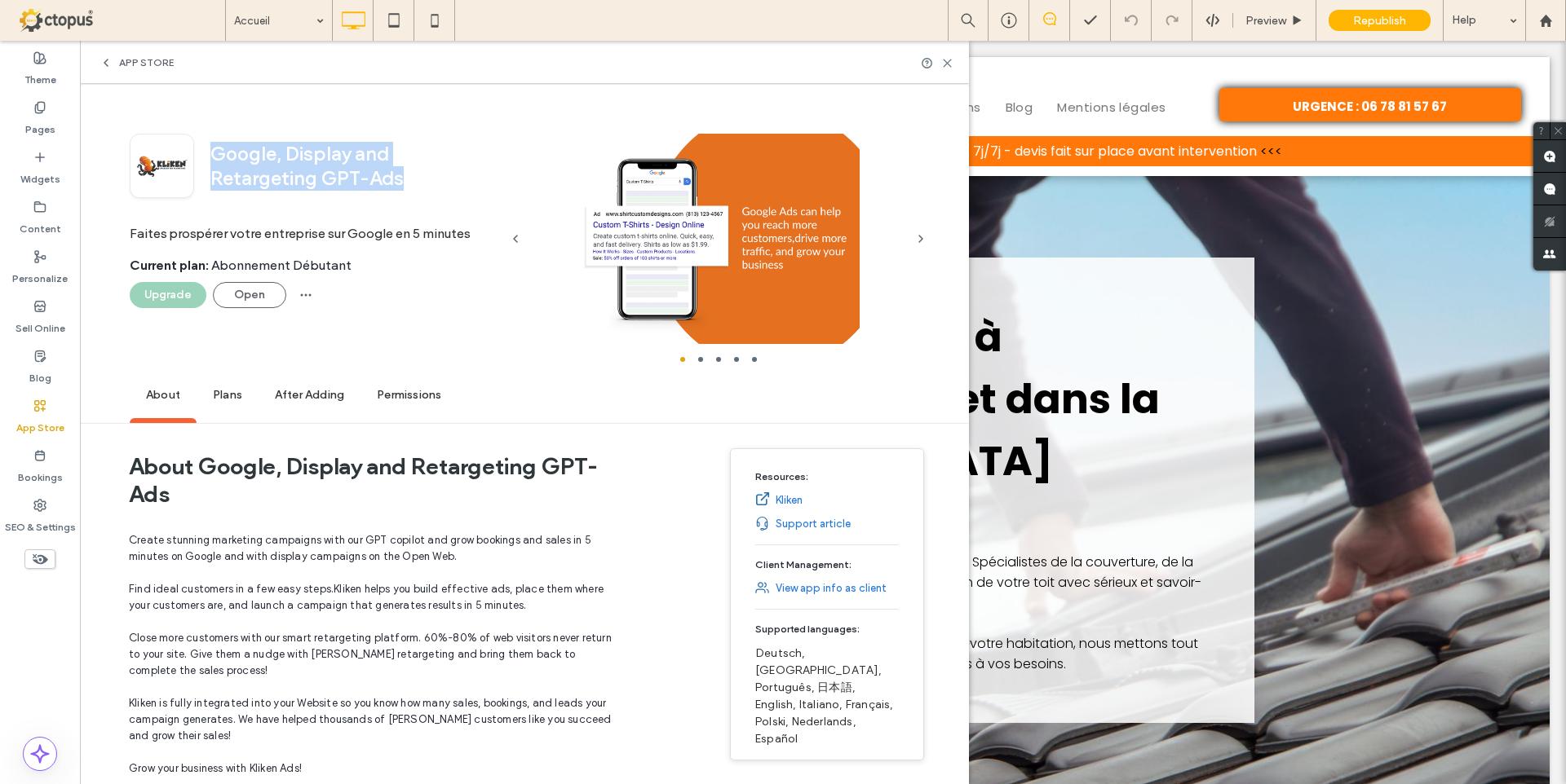
drag, startPoint x: 219, startPoint y: 155, endPoint x: 431, endPoint y: 171, distance: 212.6
click at [431, 171] on div "Google, Display and Retargeting GPT-Ads" at bounding box center [346, 166] width 305 height 49
click at [239, 295] on button "Open" at bounding box center [250, 295] width 74 height 26
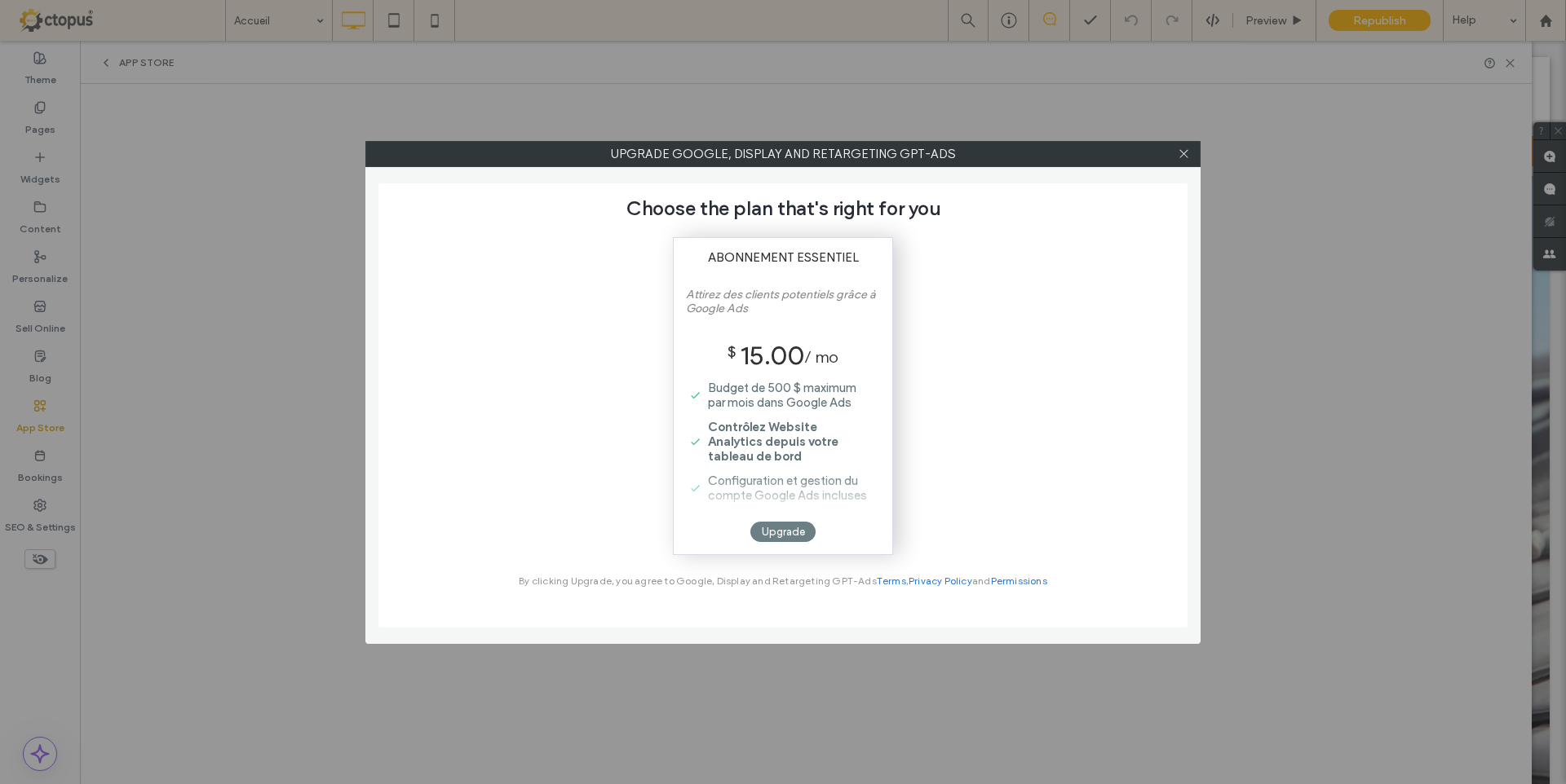
click at [777, 535] on div "Upgrade" at bounding box center [783, 531] width 66 height 21
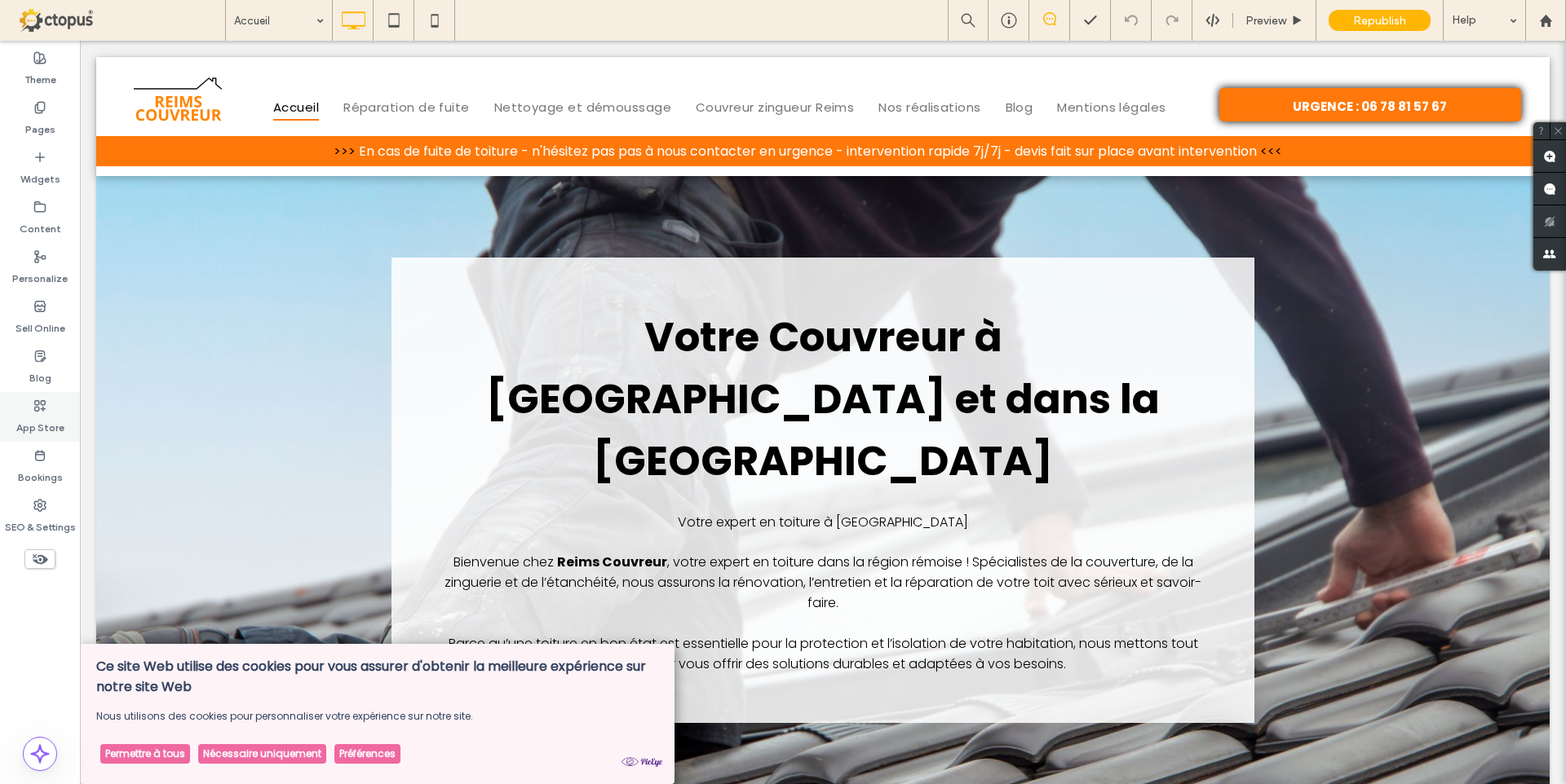
click at [40, 416] on label "App Store" at bounding box center [40, 423] width 49 height 22
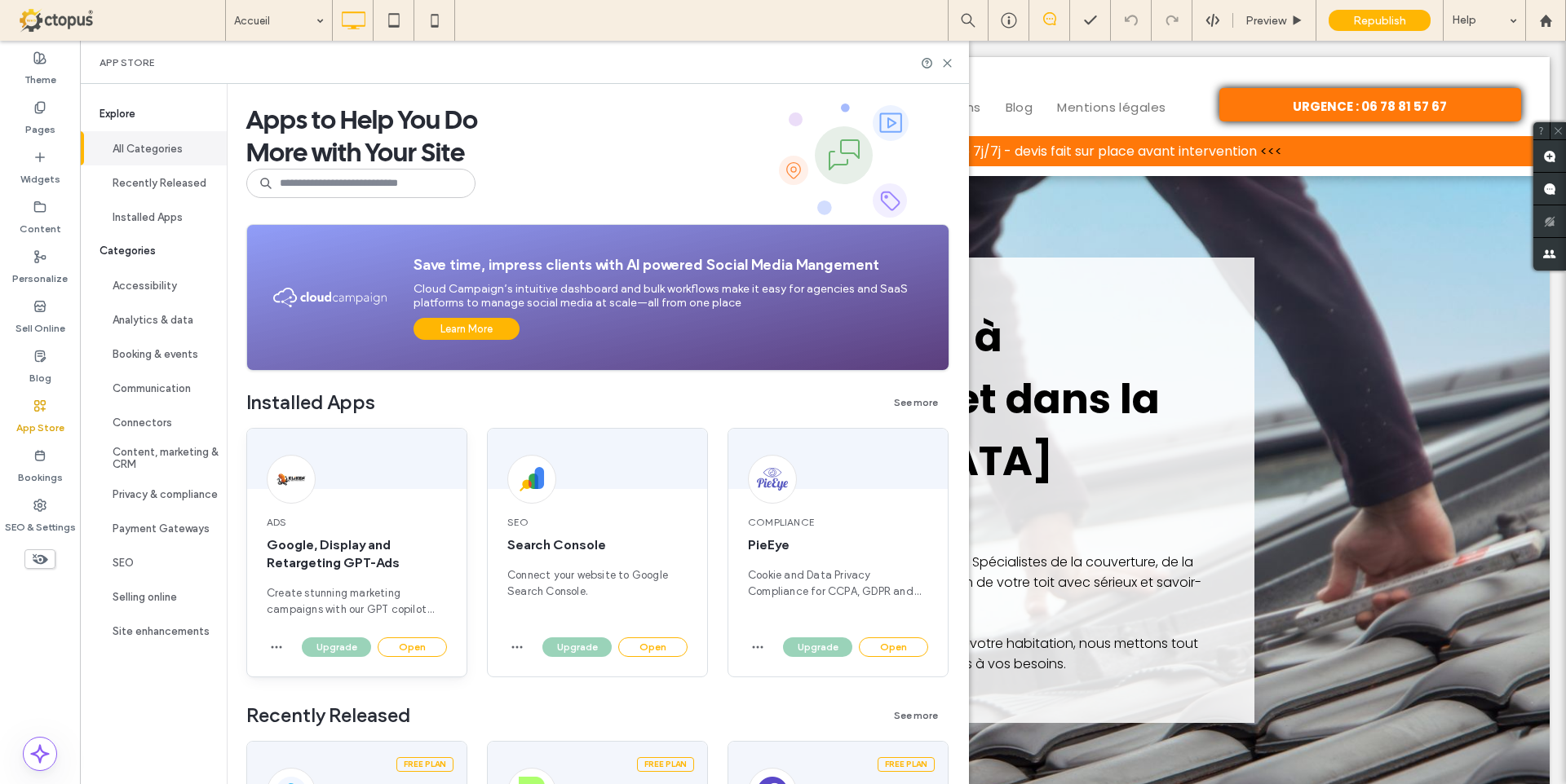
click at [390, 573] on div "Ads Google, Display and Retargeting GPT-Ads Create stunning marketing campaigns…" at bounding box center [357, 566] width 219 height 142
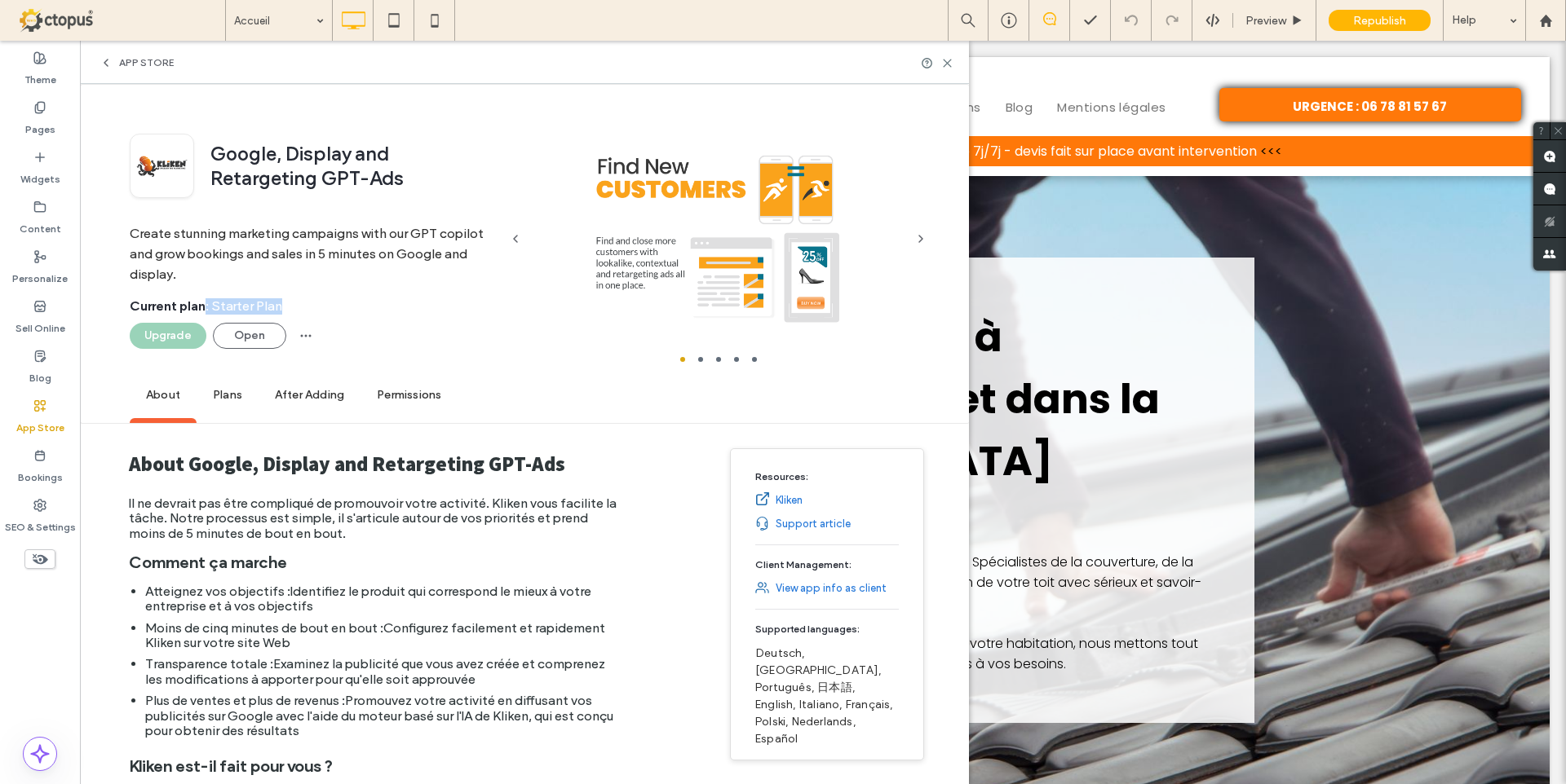
drag, startPoint x: 206, startPoint y: 305, endPoint x: 295, endPoint y: 306, distance: 89.0
click at [295, 306] on div "Current plan : Starter Plan" at bounding box center [314, 310] width 370 height 24
click at [230, 344] on button "Open" at bounding box center [250, 335] width 74 height 26
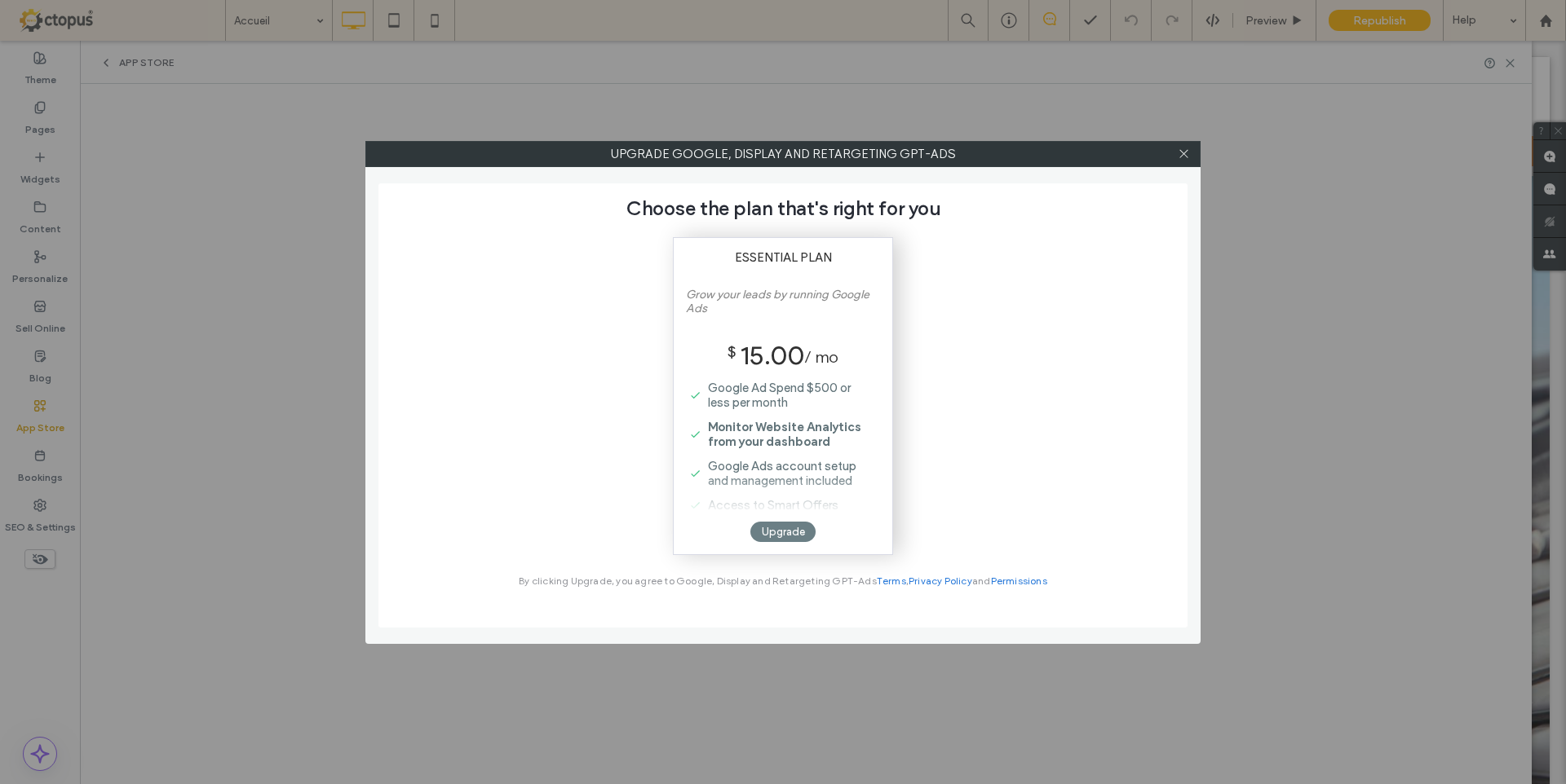
click at [779, 531] on div "Upgrade" at bounding box center [783, 531] width 66 height 21
